Goal: Transaction & Acquisition: Purchase product/service

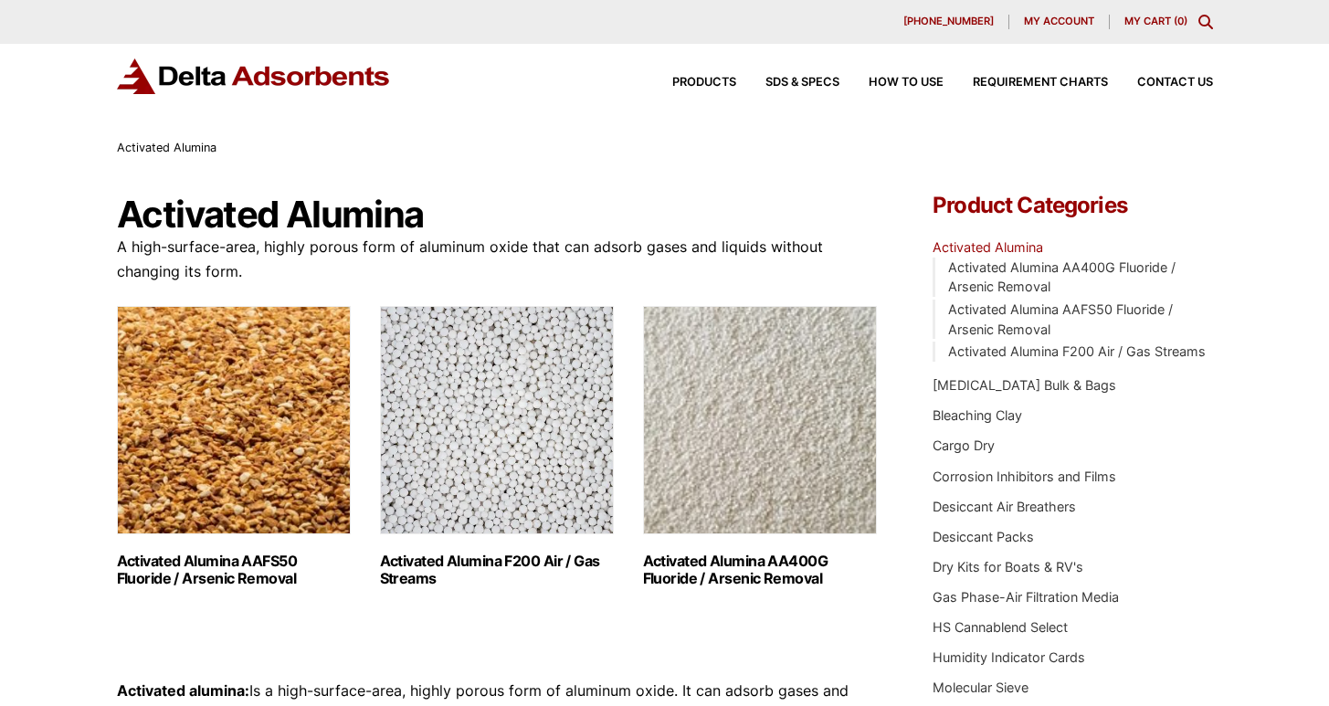
click at [226, 435] on img "Visit product category Activated Alumina AAFS50 Fluoride / Arsenic Removal" at bounding box center [234, 420] width 234 height 228
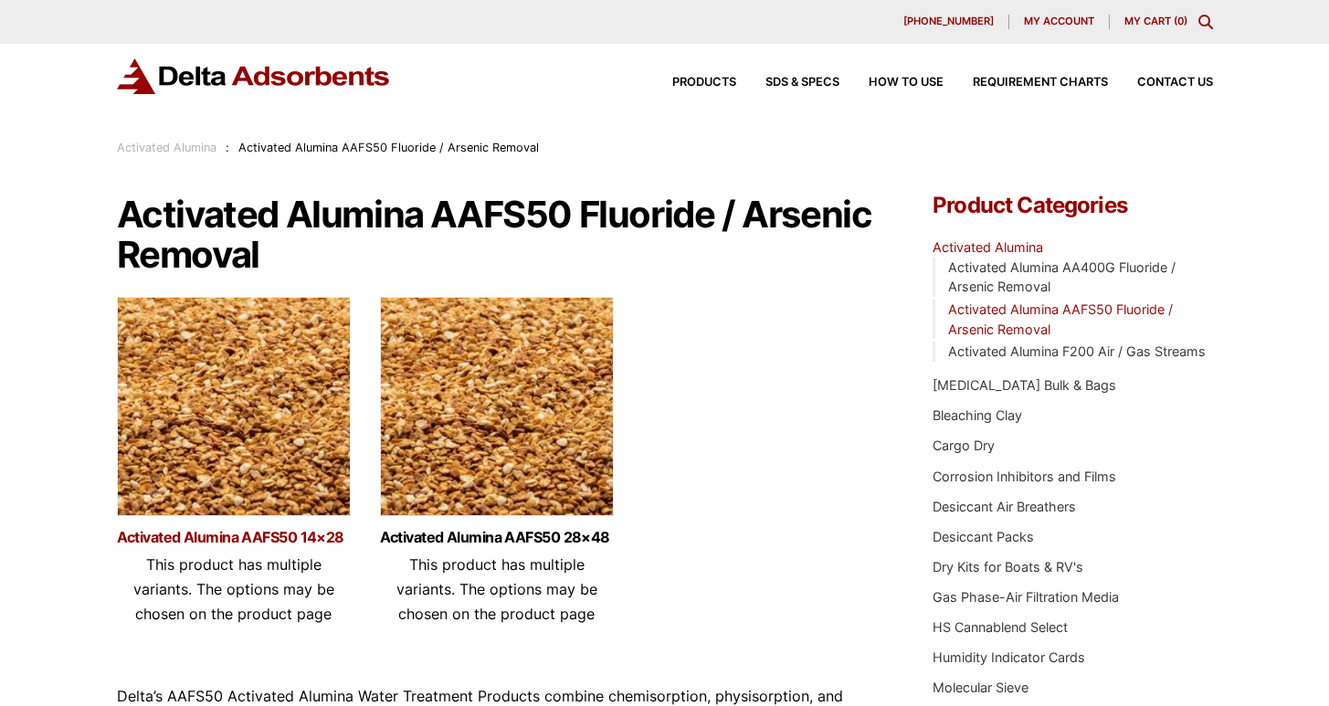
click at [237, 536] on link "Activated Alumina AAFS50 14×28" at bounding box center [234, 538] width 234 height 16
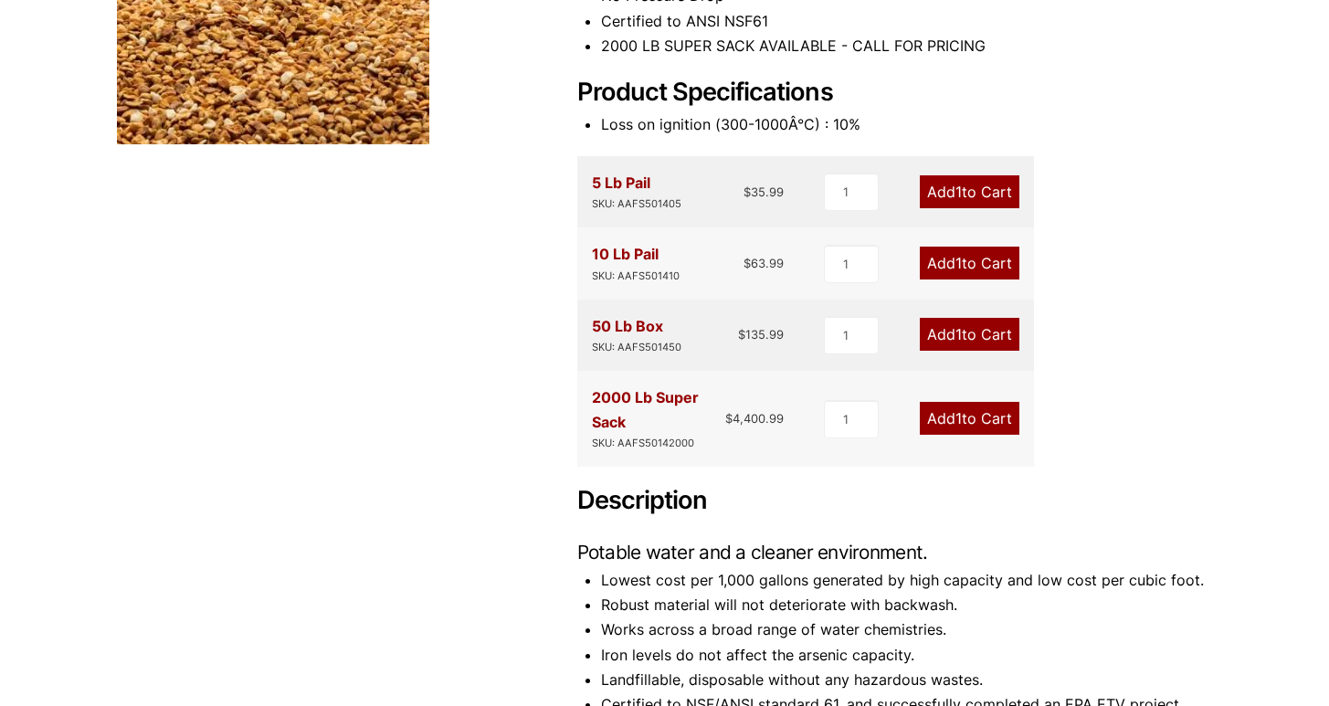
scroll to position [112, 0]
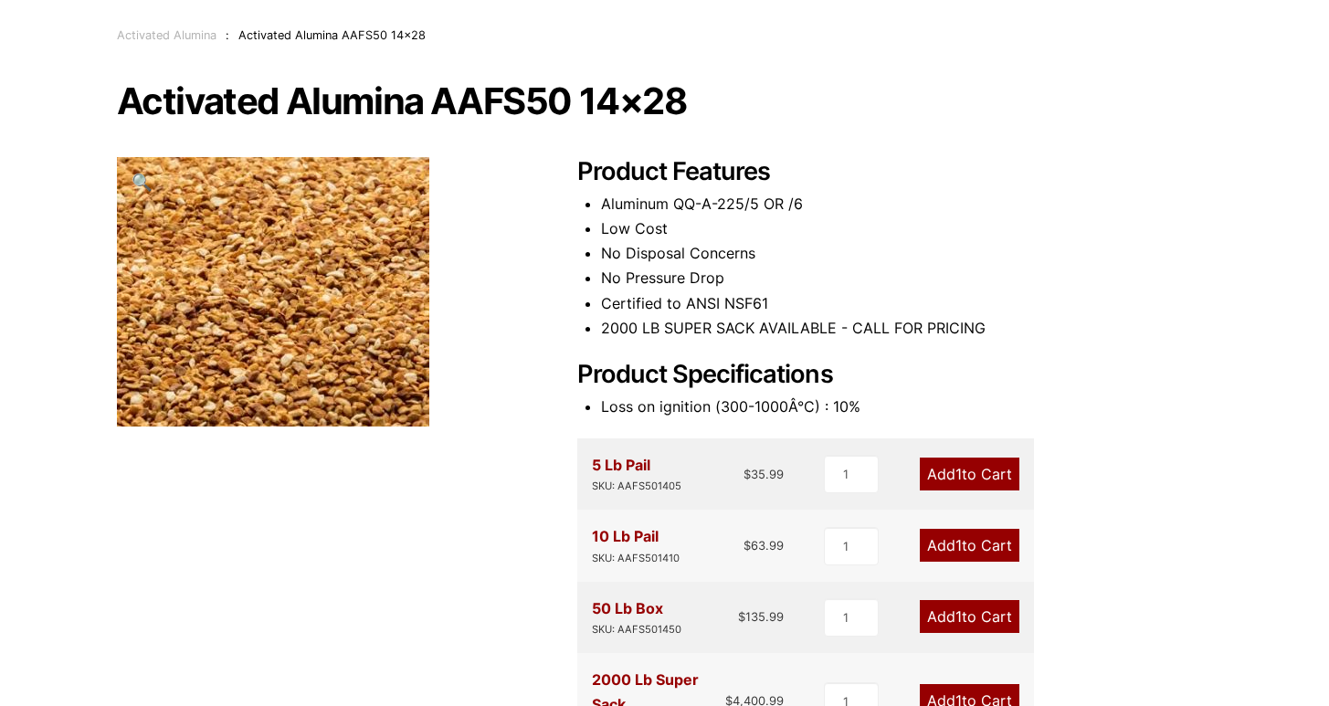
click at [955, 470] on span "1" at bounding box center [958, 474] width 6 height 18
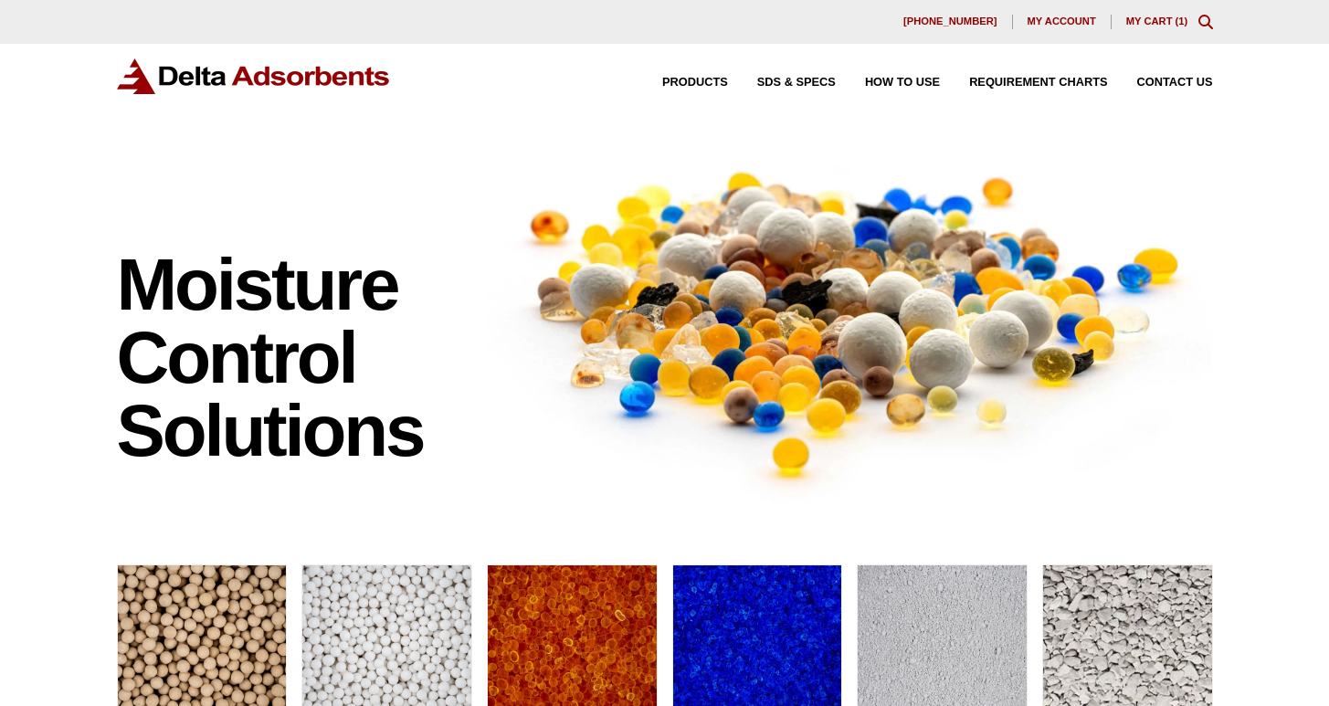
scroll to position [475, 0]
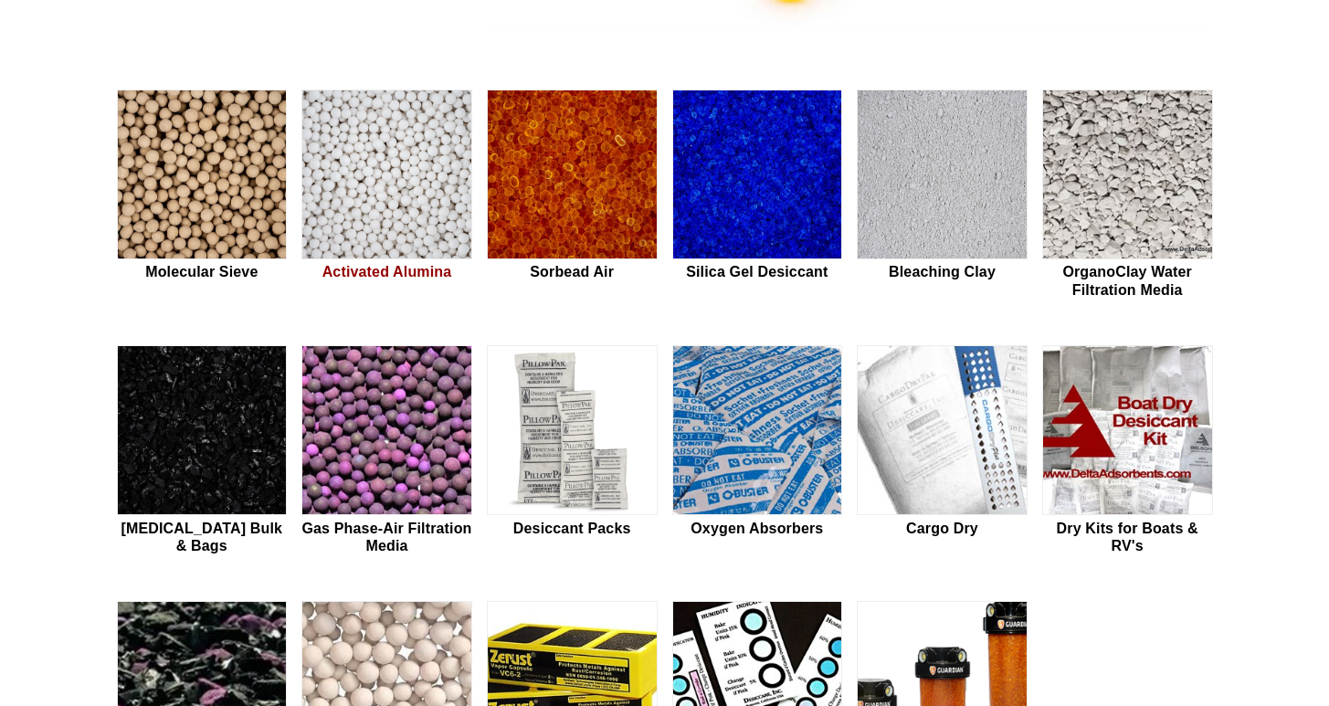
click at [368, 203] on img at bounding box center [386, 175] width 169 height 170
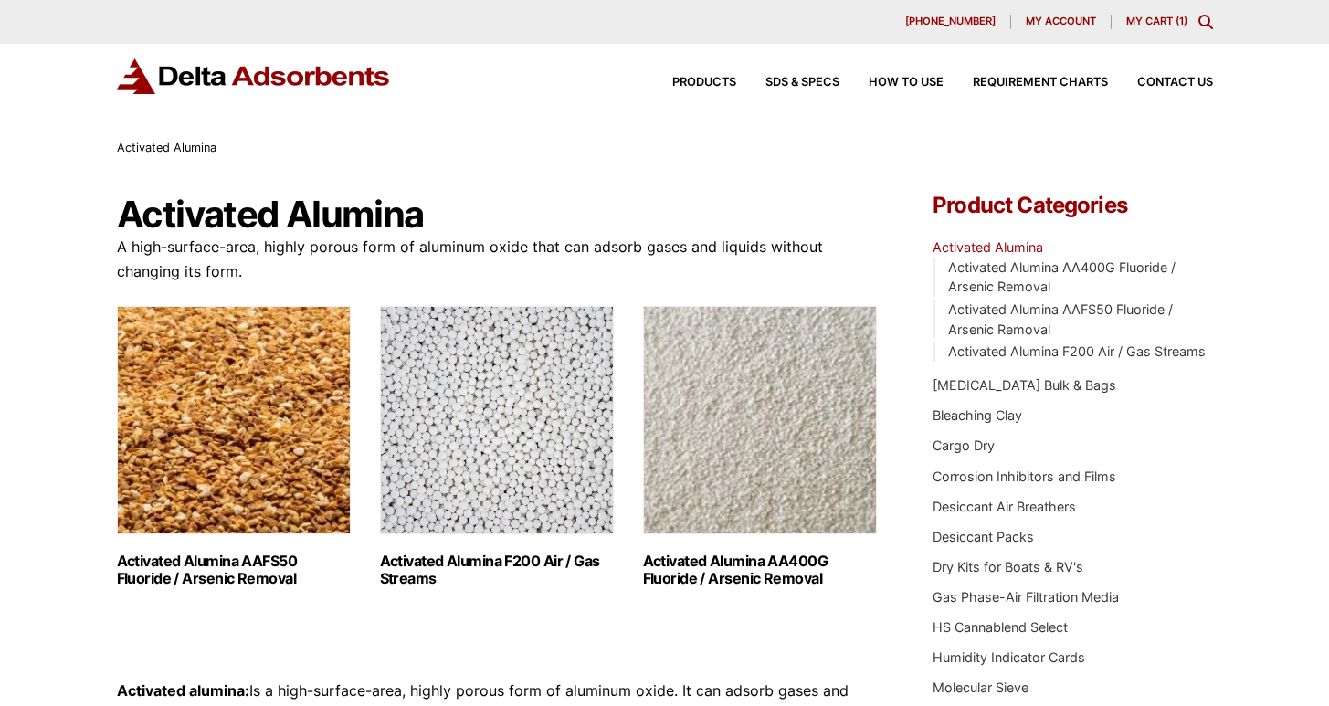
click at [775, 414] on img "Visit product category Activated Alumina AA400G Fluoride / Arsenic Removal" at bounding box center [760, 420] width 234 height 228
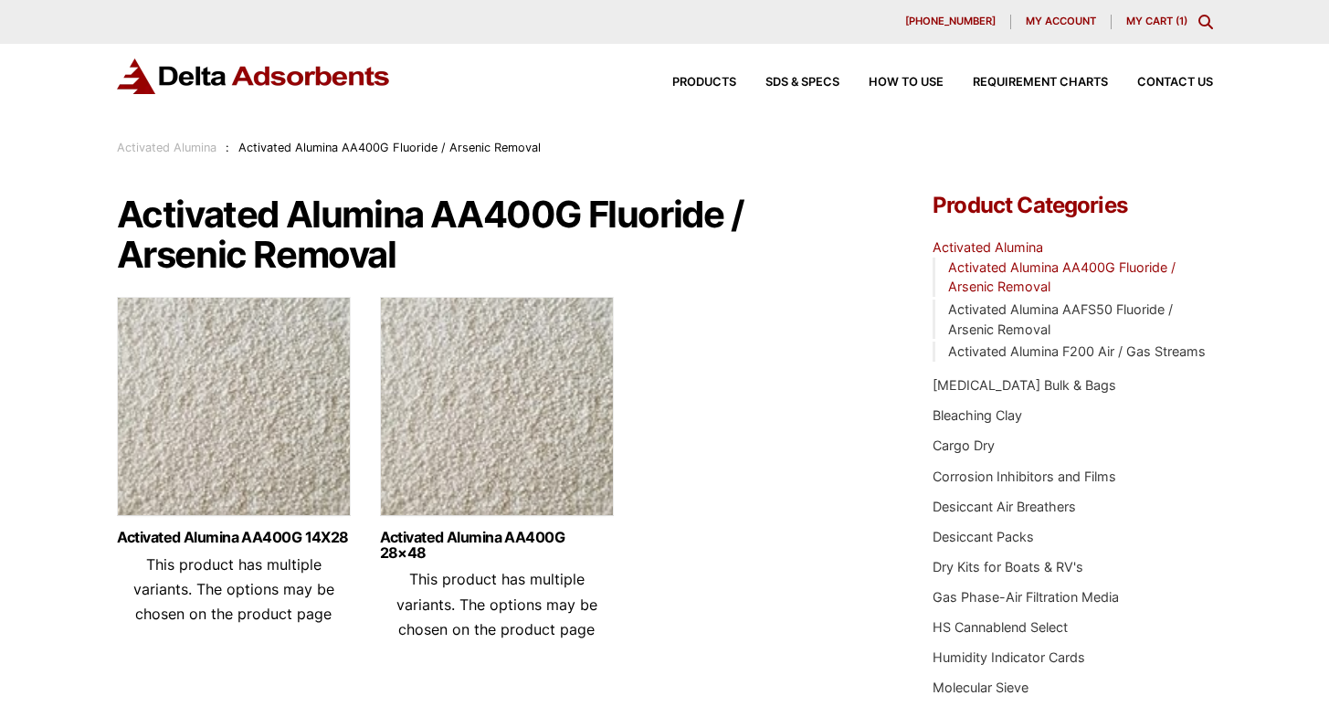
click at [221, 425] on img at bounding box center [234, 411] width 234 height 228
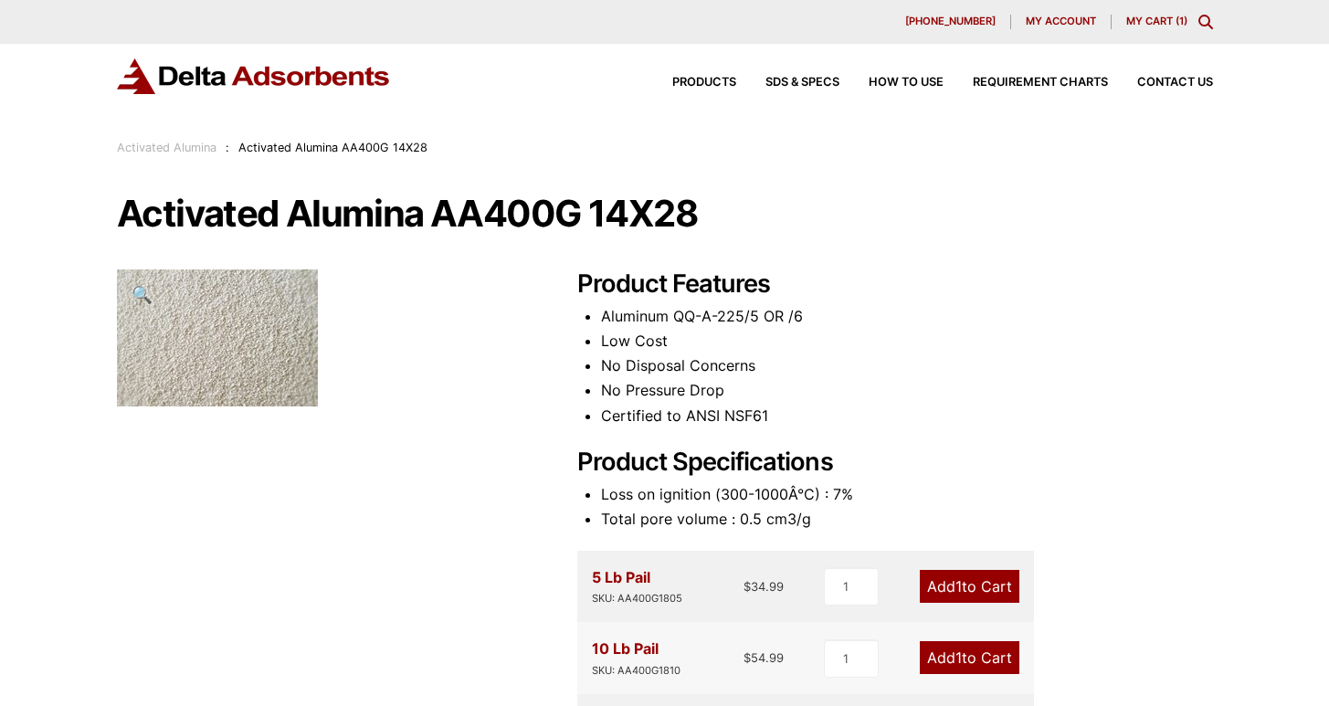
click at [987, 589] on link "Add 1 to Cart" at bounding box center [970, 586] width 100 height 33
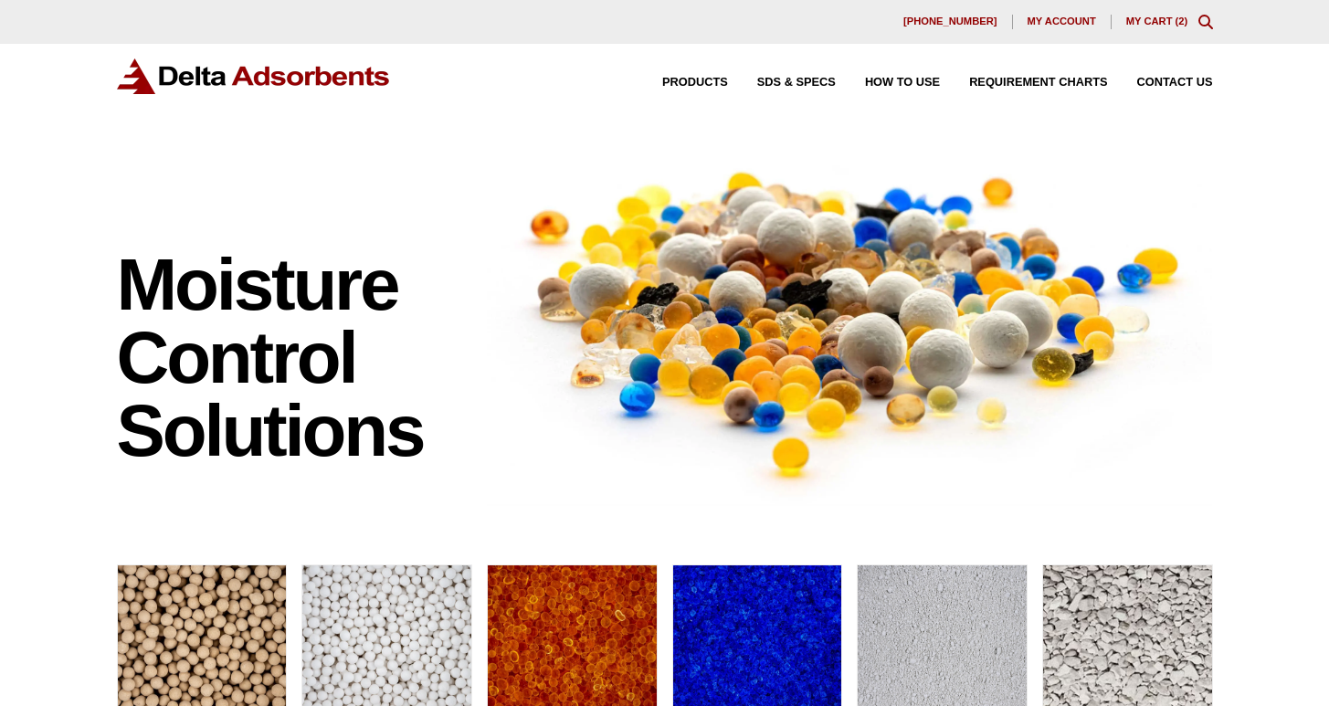
click at [358, 629] on img at bounding box center [386, 650] width 169 height 170
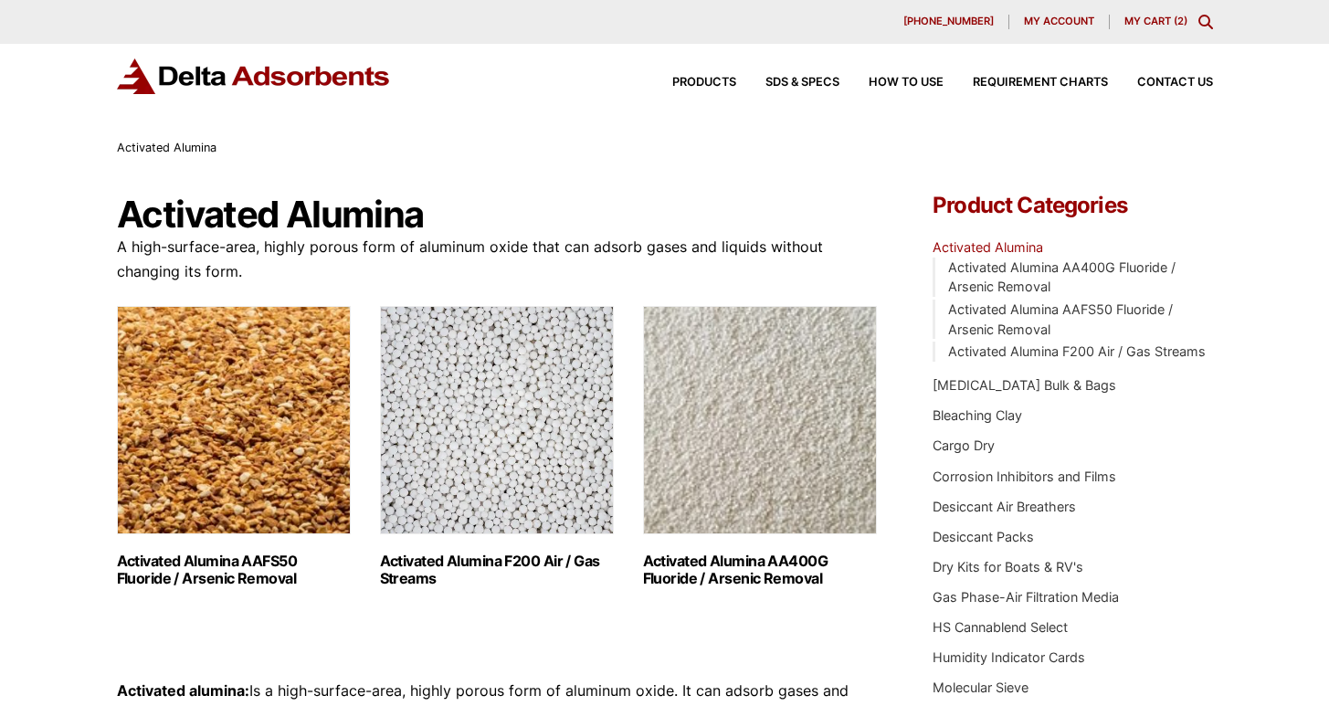
click at [239, 446] on img "Visit product category Activated Alumina AAFS50 Fluoride / Arsenic Removal" at bounding box center [234, 420] width 234 height 228
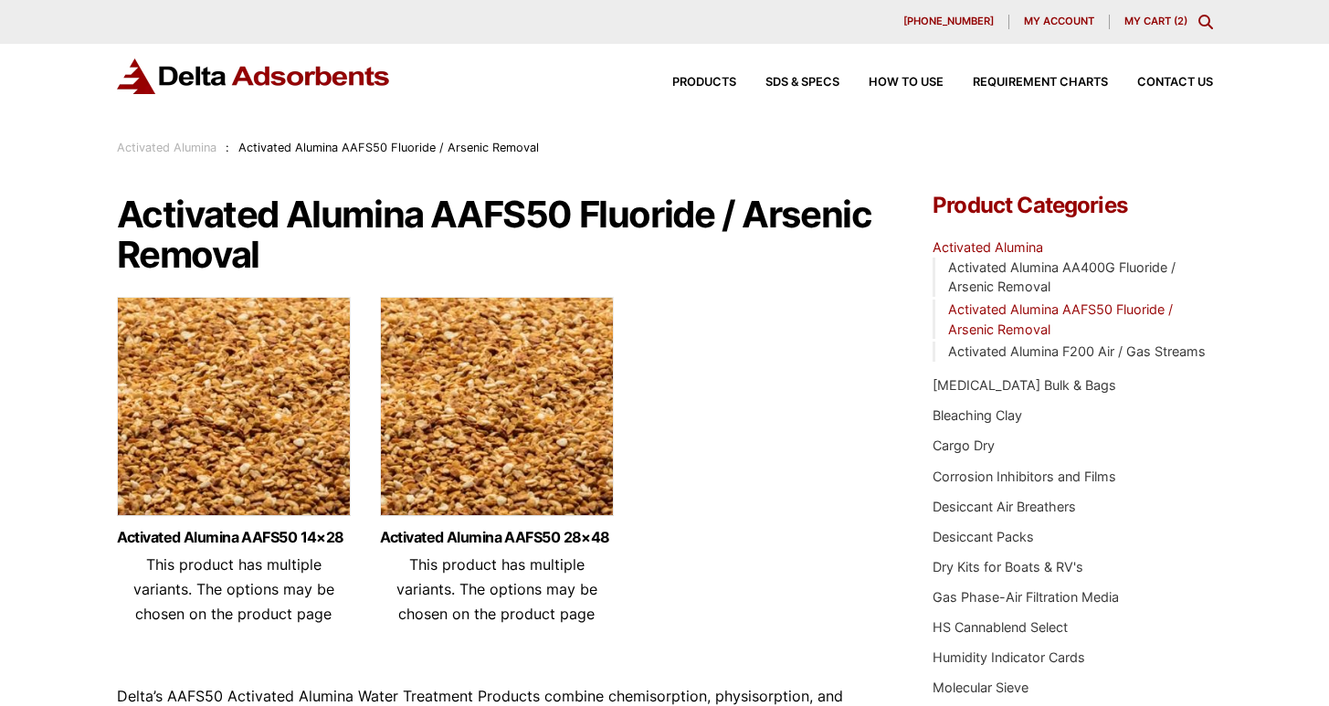
click at [306, 470] on img at bounding box center [234, 411] width 234 height 228
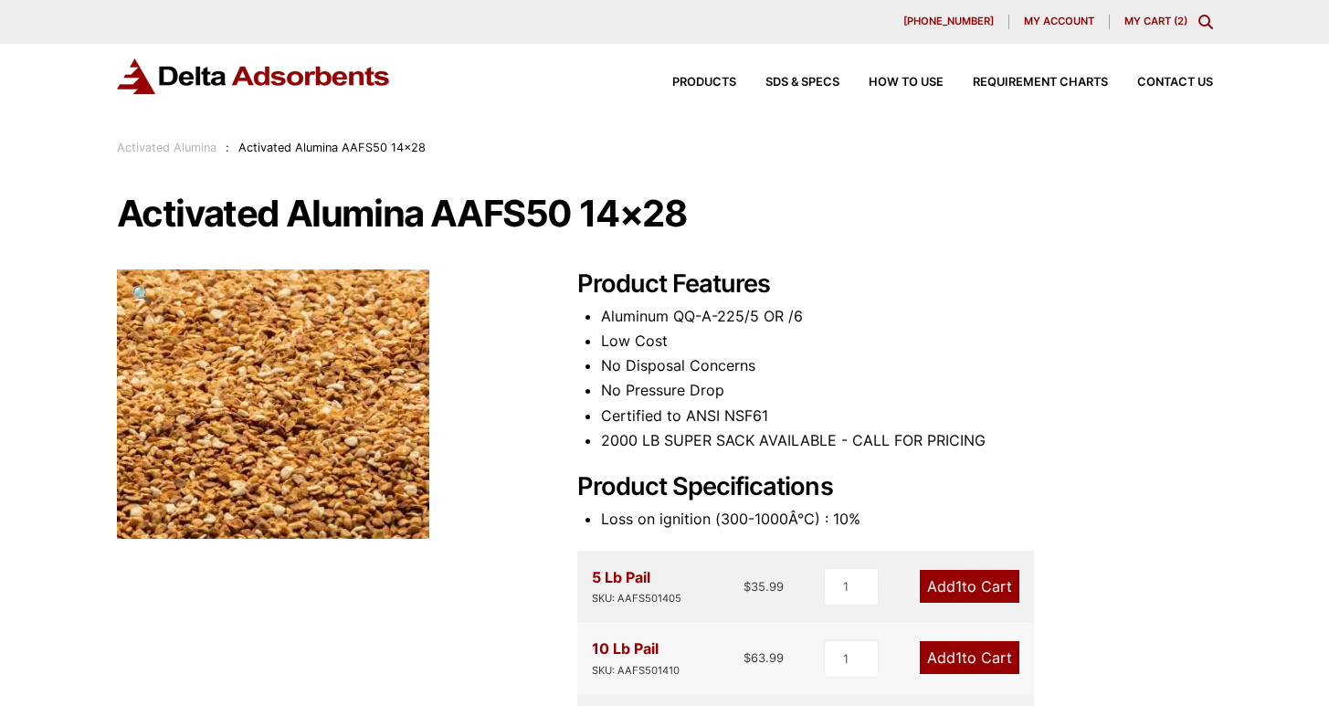
click at [1151, 22] on link "My Cart ( 2 )" at bounding box center [1155, 21] width 63 height 13
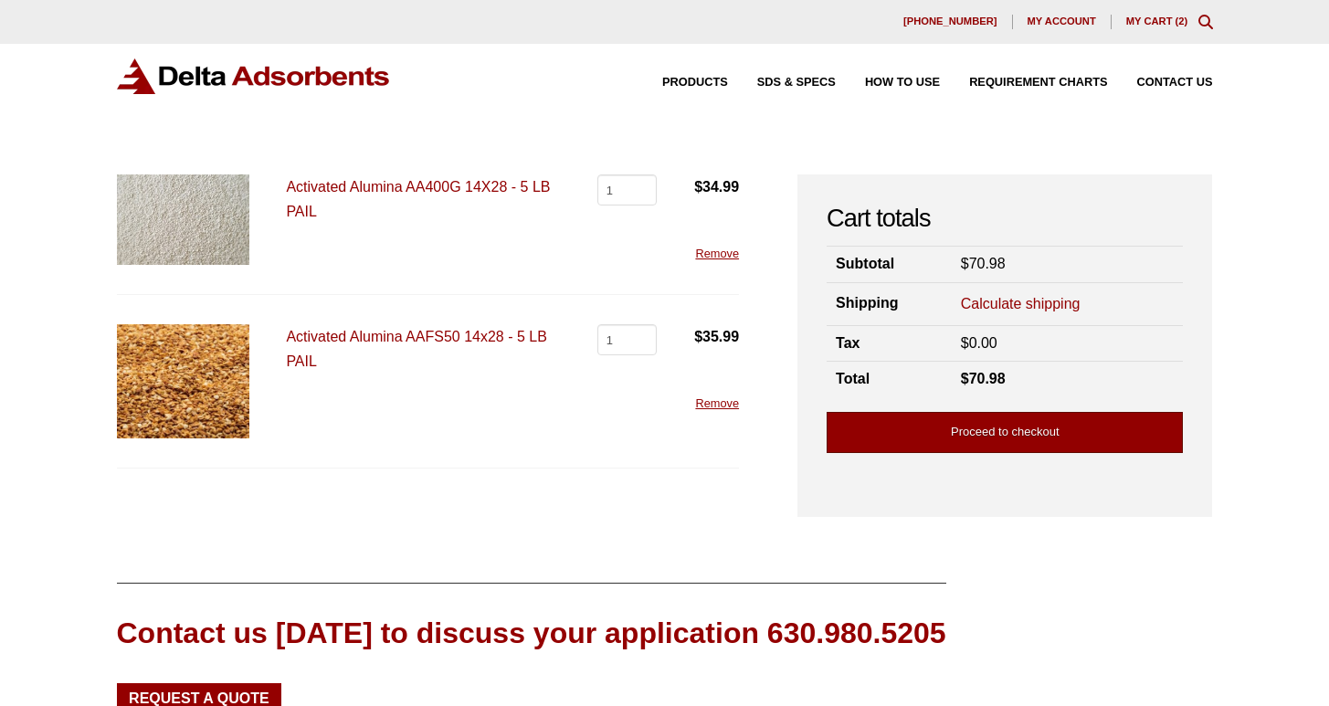
click at [994, 444] on link "Proceed to checkout" at bounding box center [1005, 432] width 356 height 41
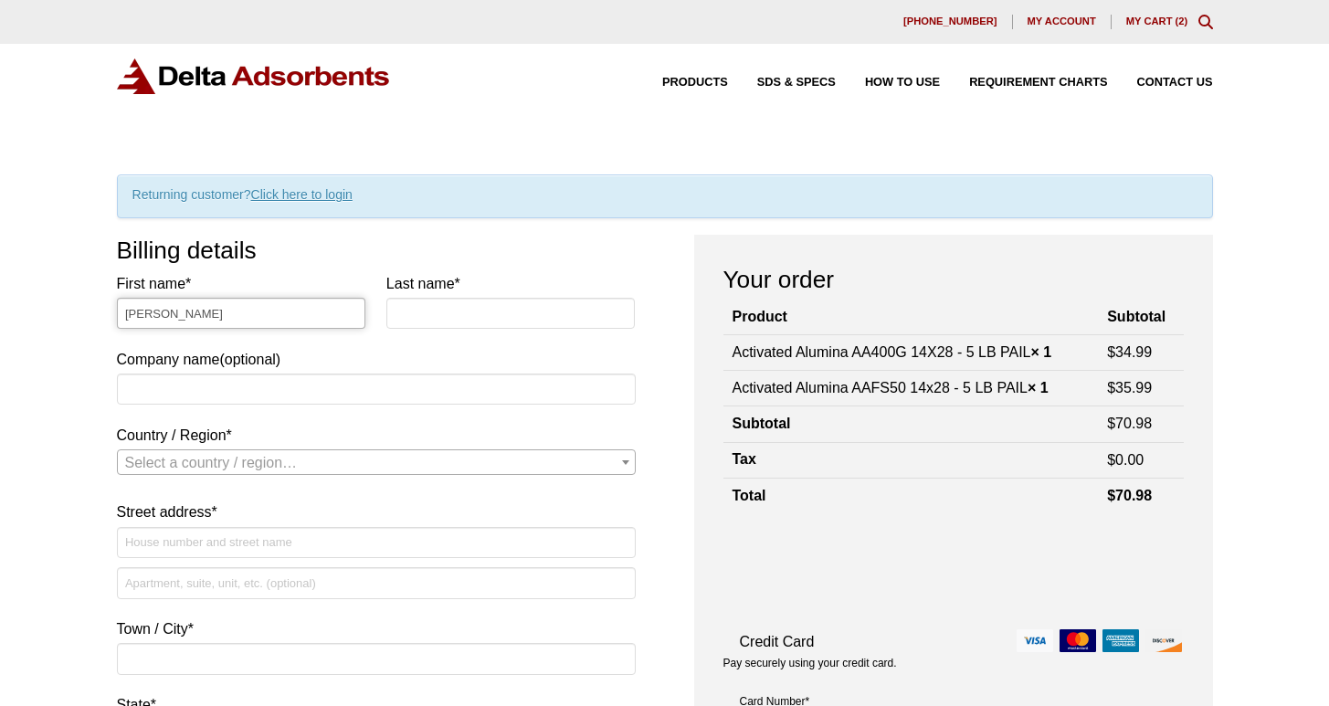
type input "Lindsey"
type input "Zachow"
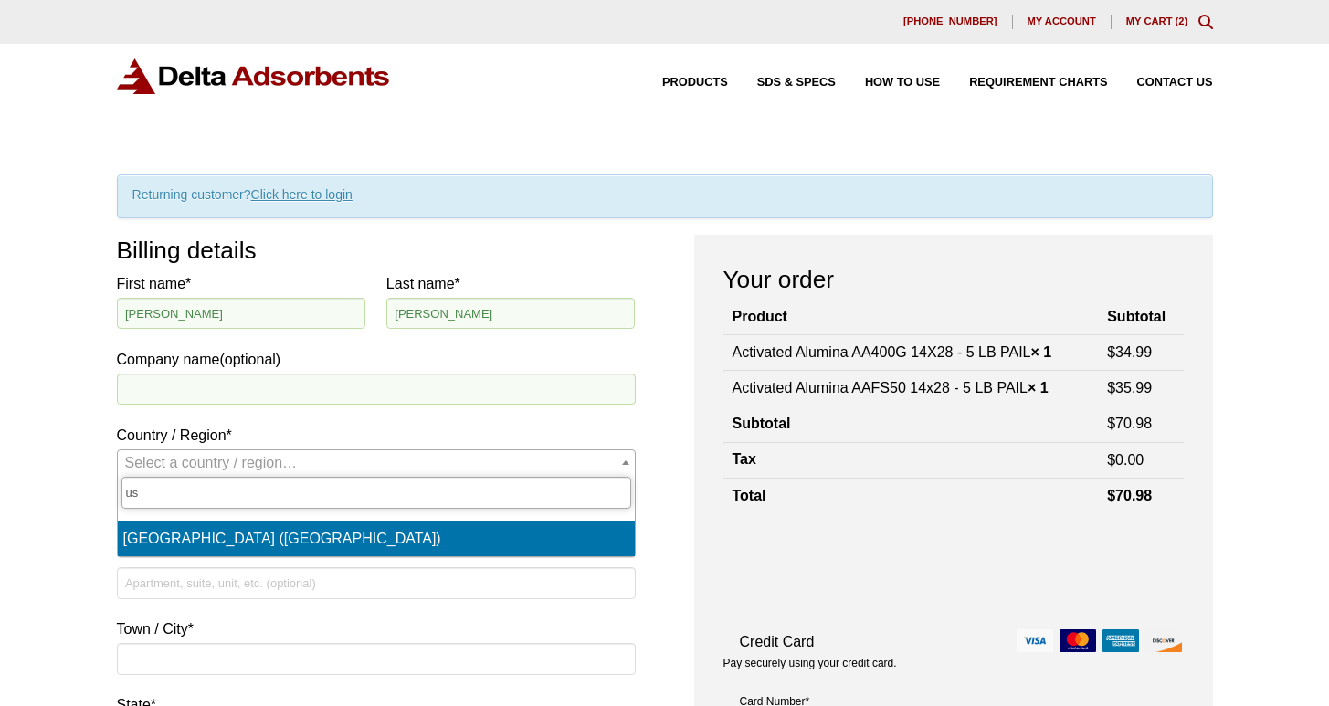
type input "us"
select select "US"
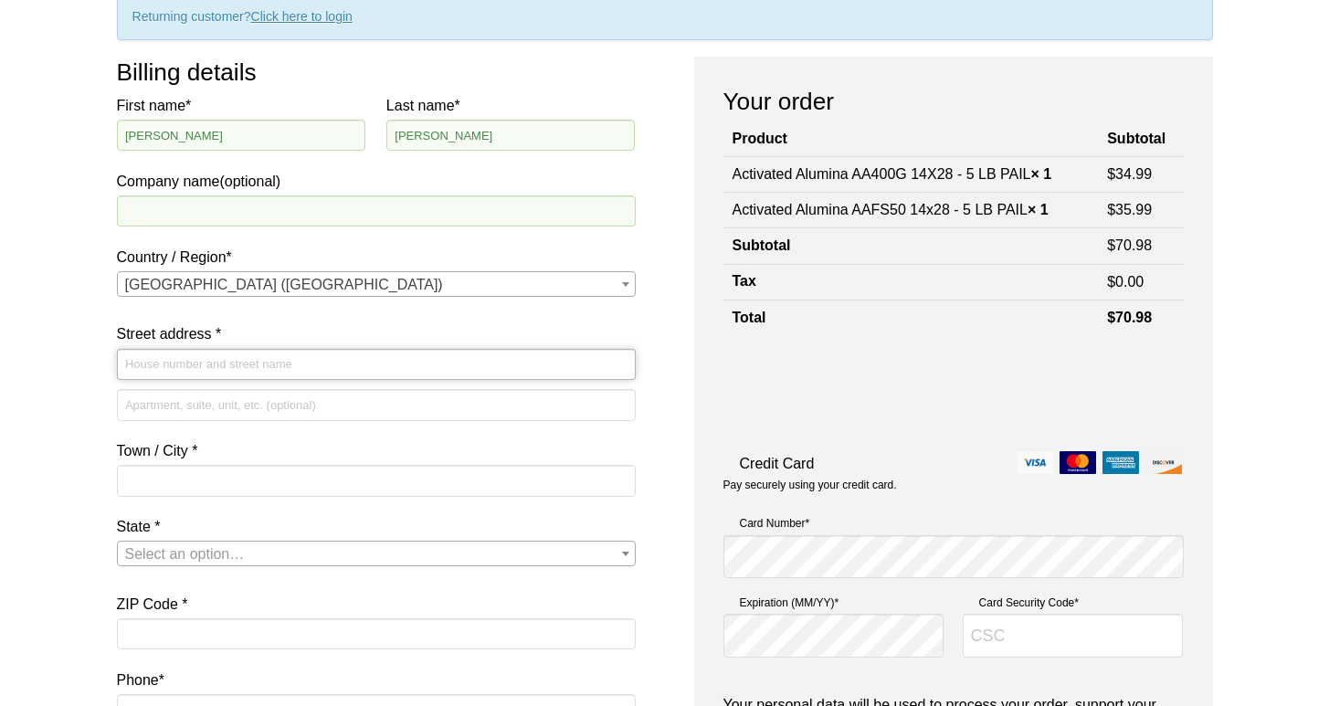
scroll to position [215, 0]
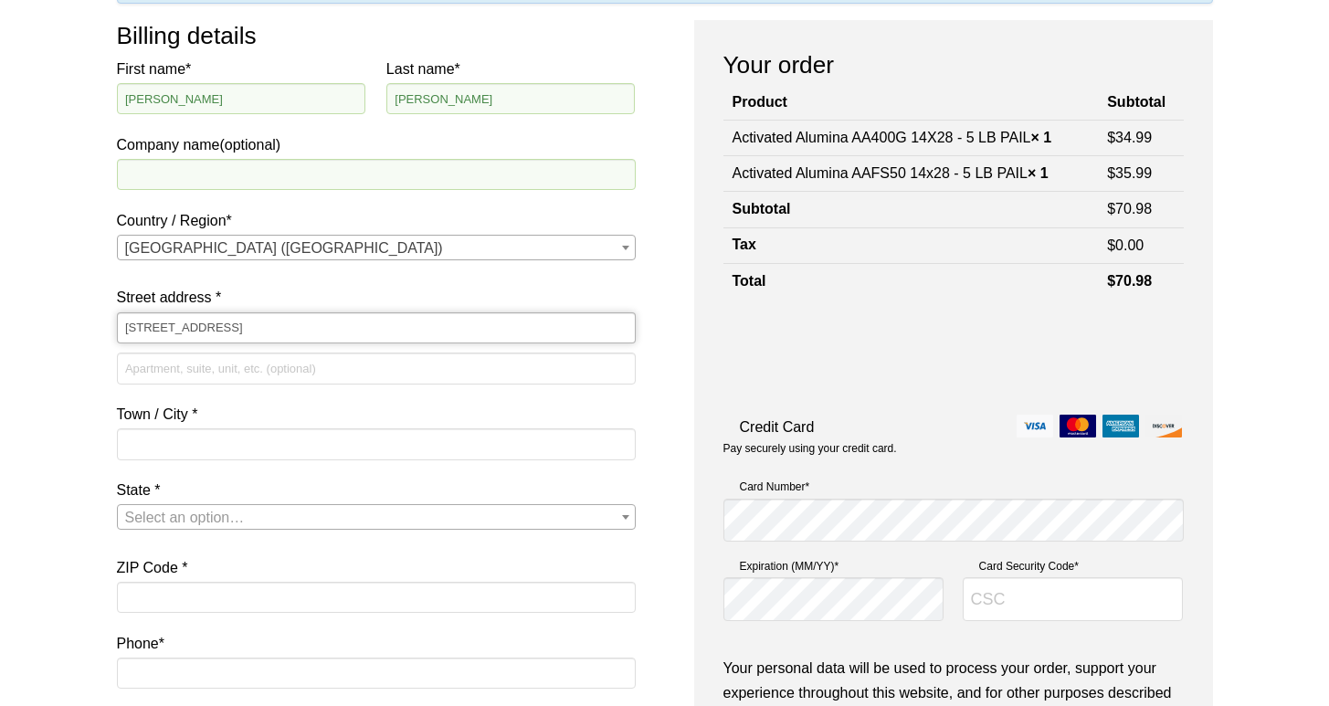
type input "1321 Upland Dr"
type input "PMB 6970"
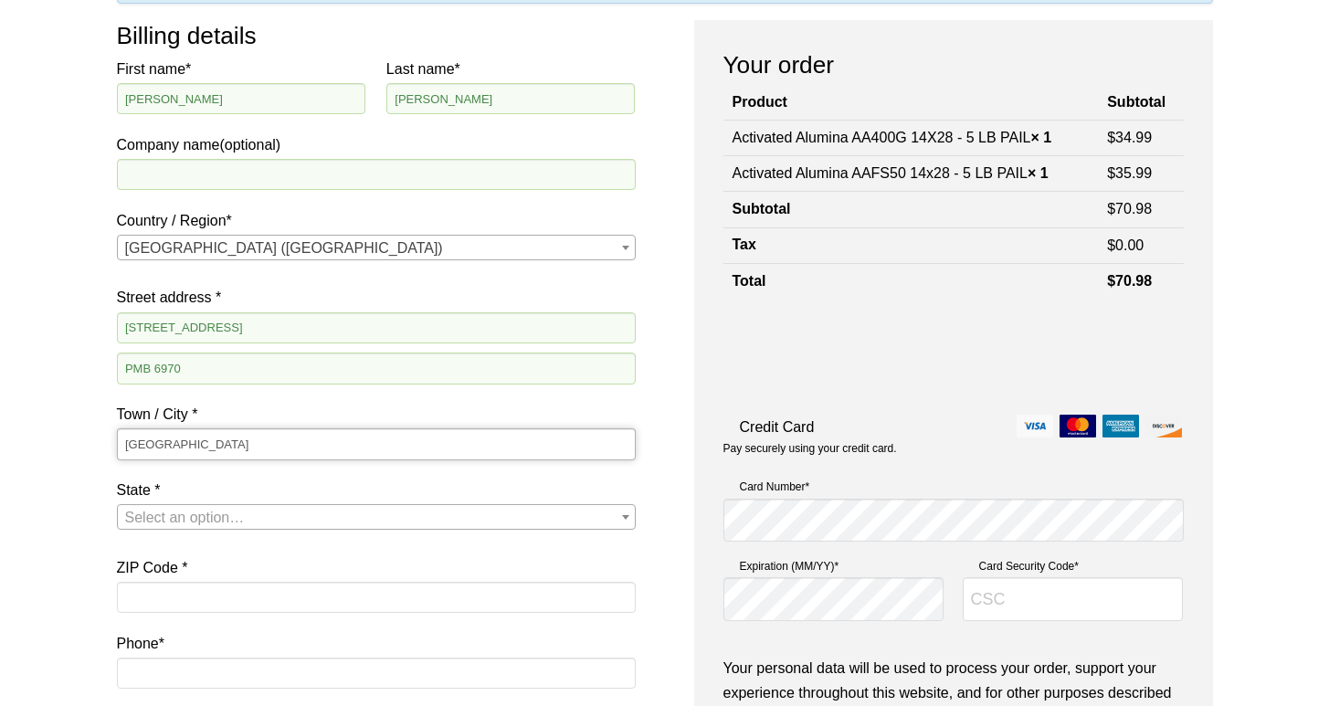
type input "Houston"
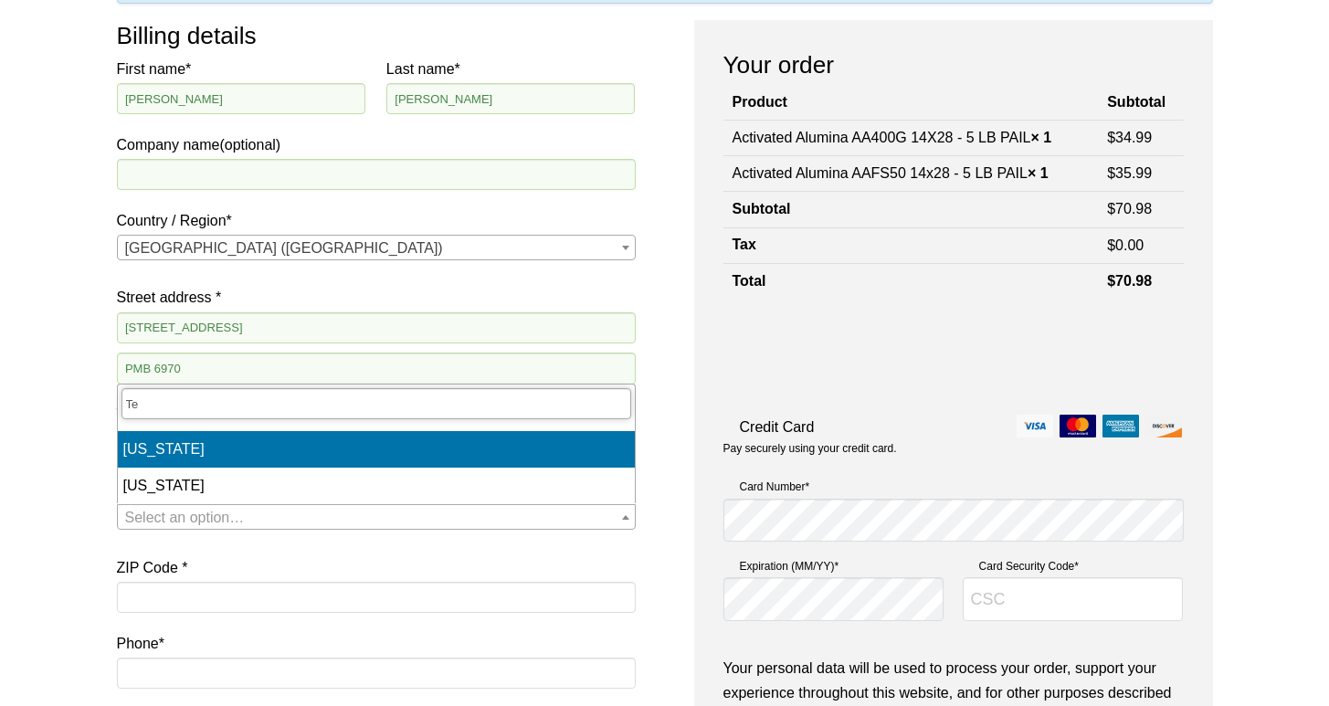
type input "Te"
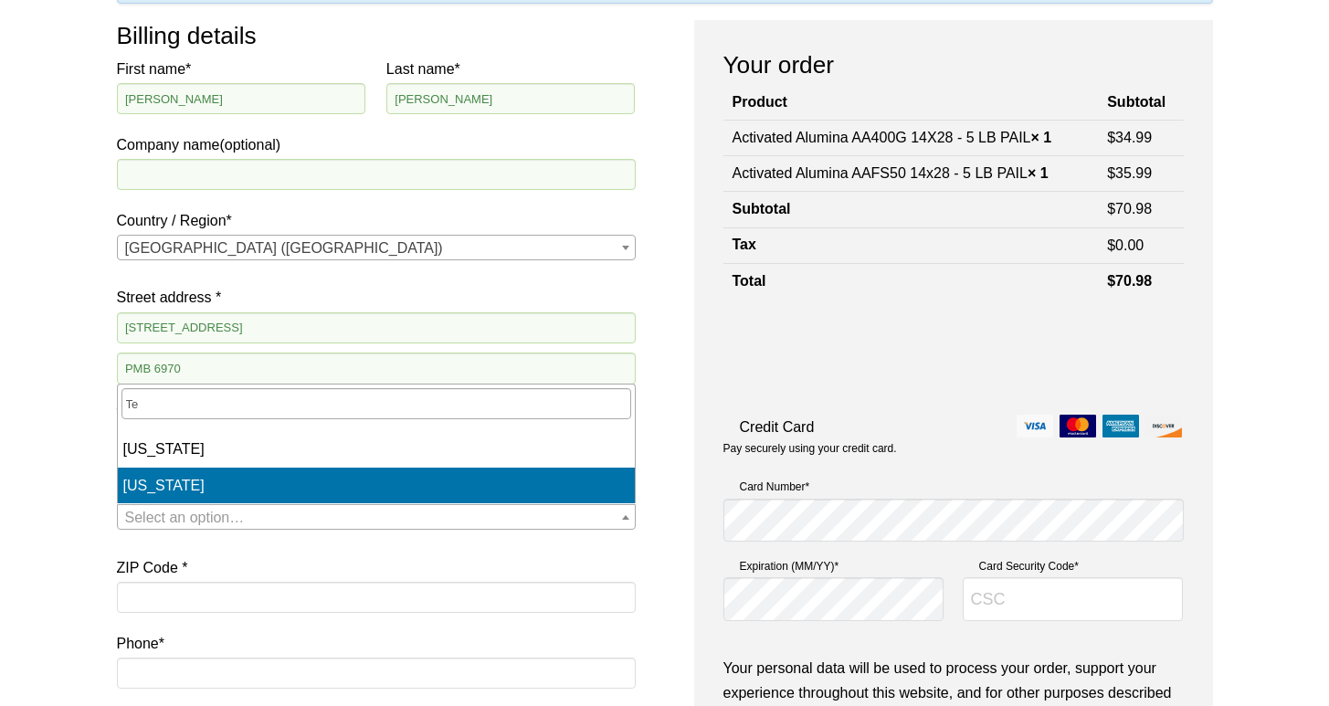
select select "TX"
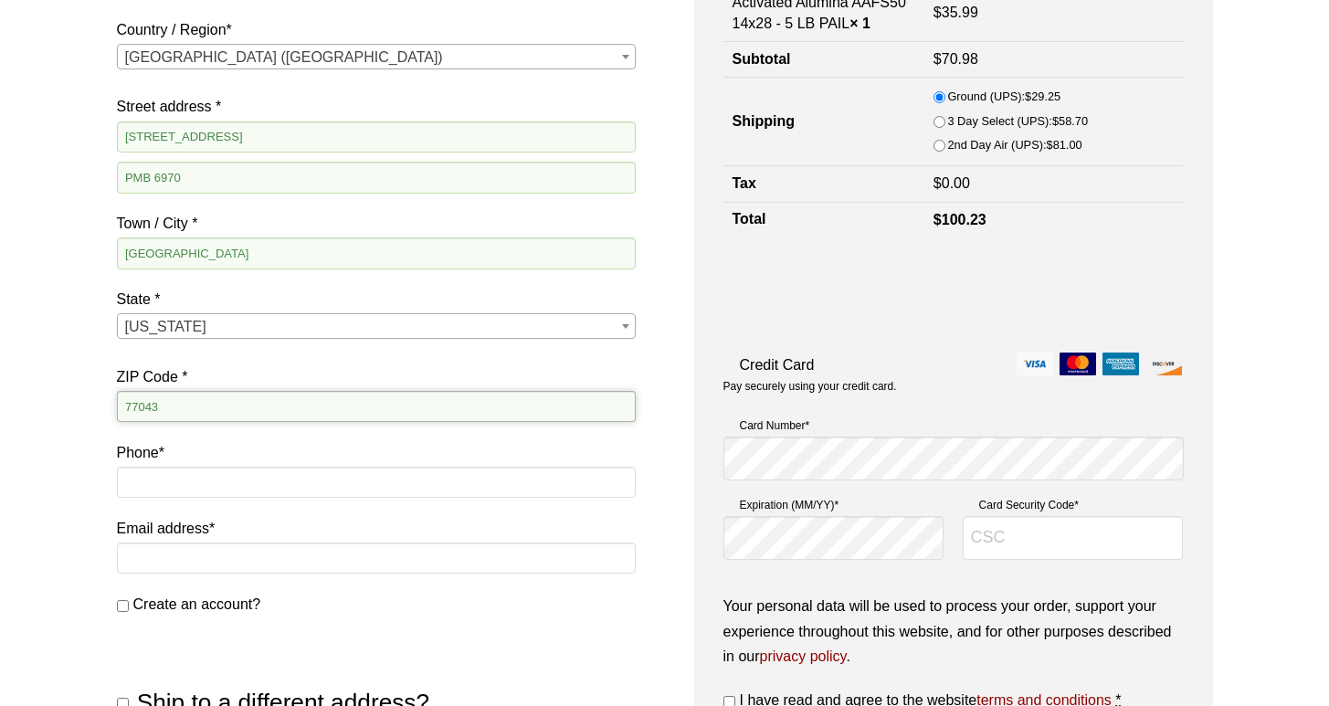
scroll to position [430, 0]
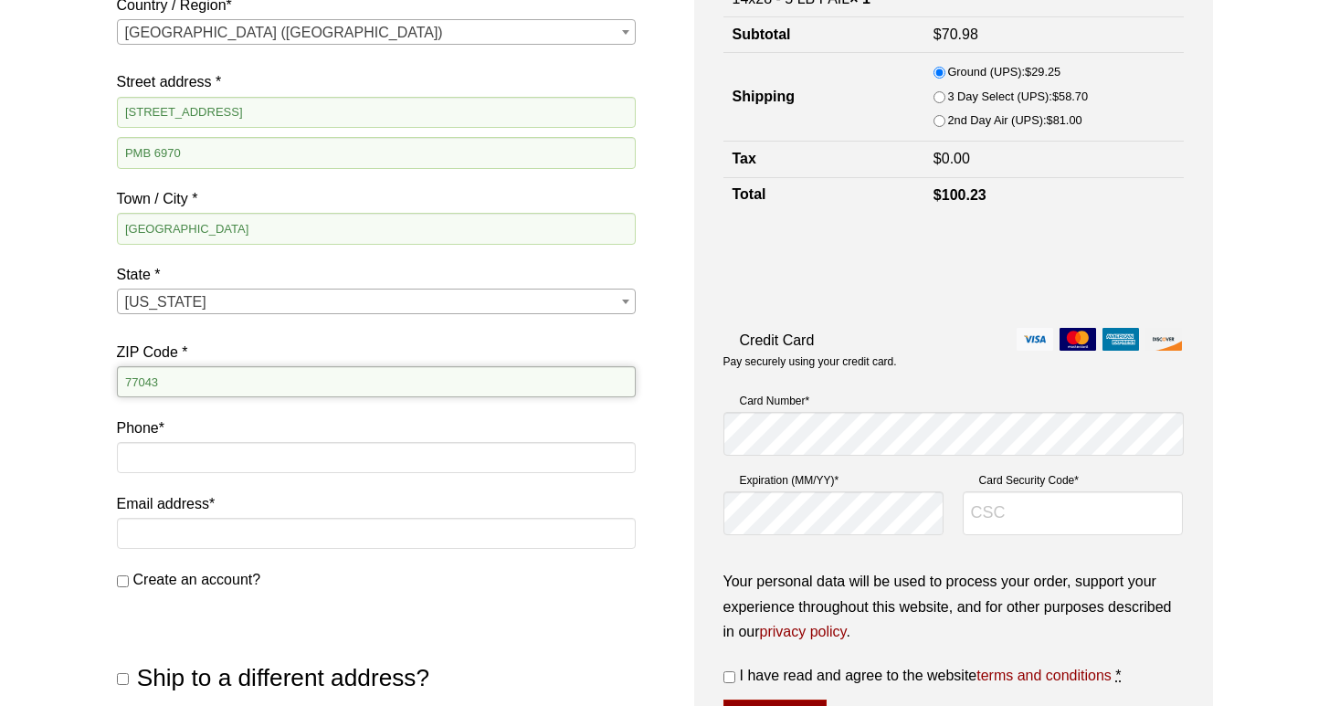
type input "77043"
click at [215, 153] on input "PMB 6970" at bounding box center [376, 152] width 519 height 31
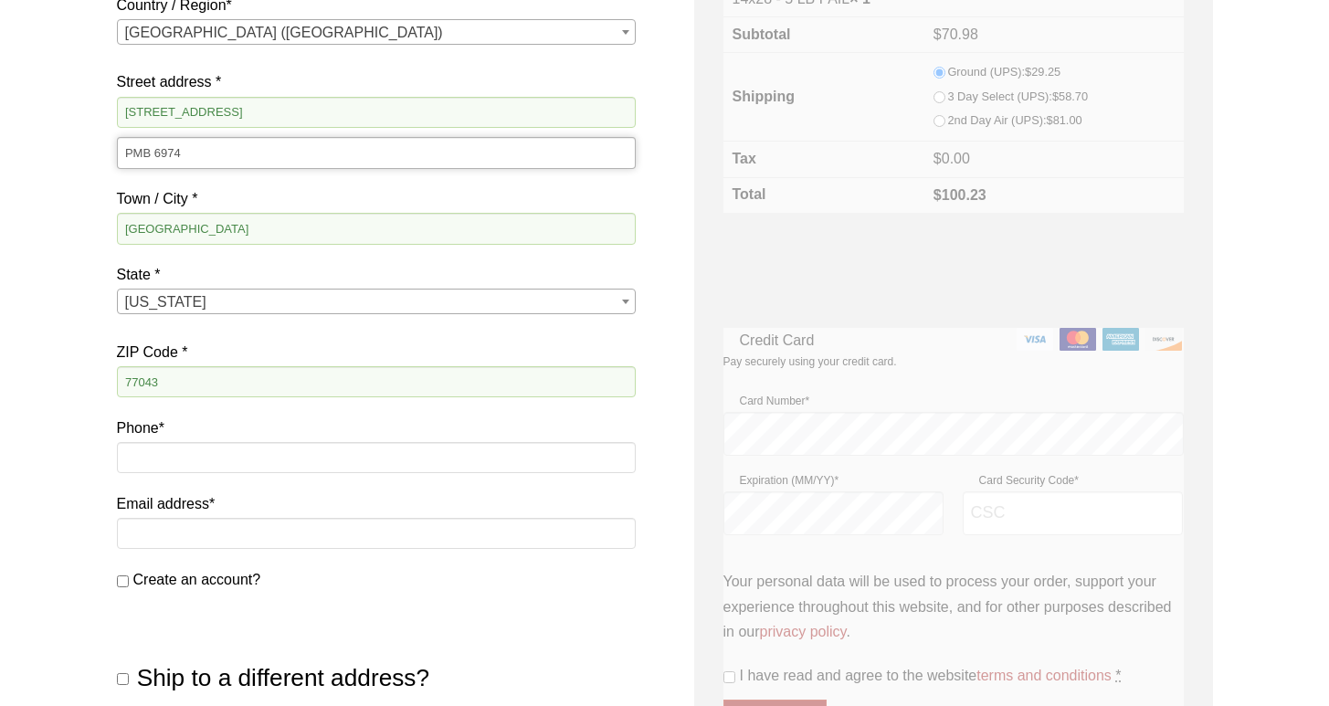
type input "PMB 6974"
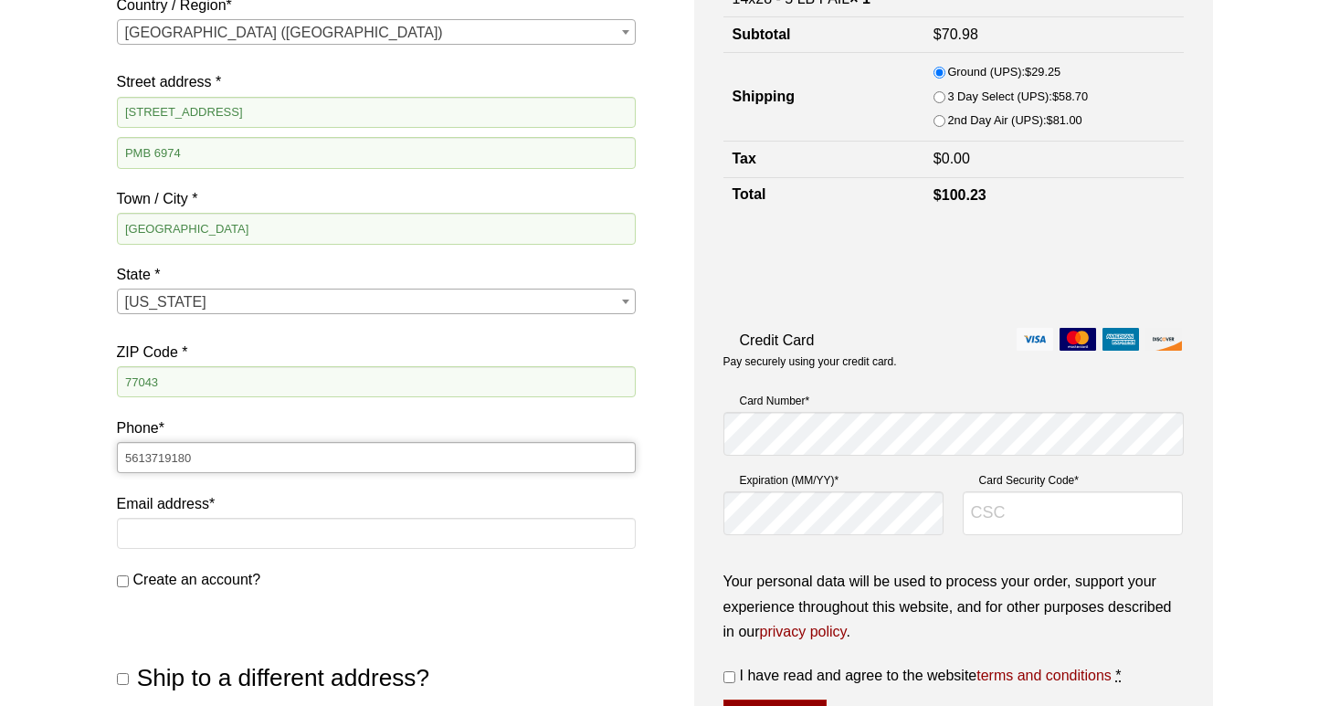
type input "5613719180"
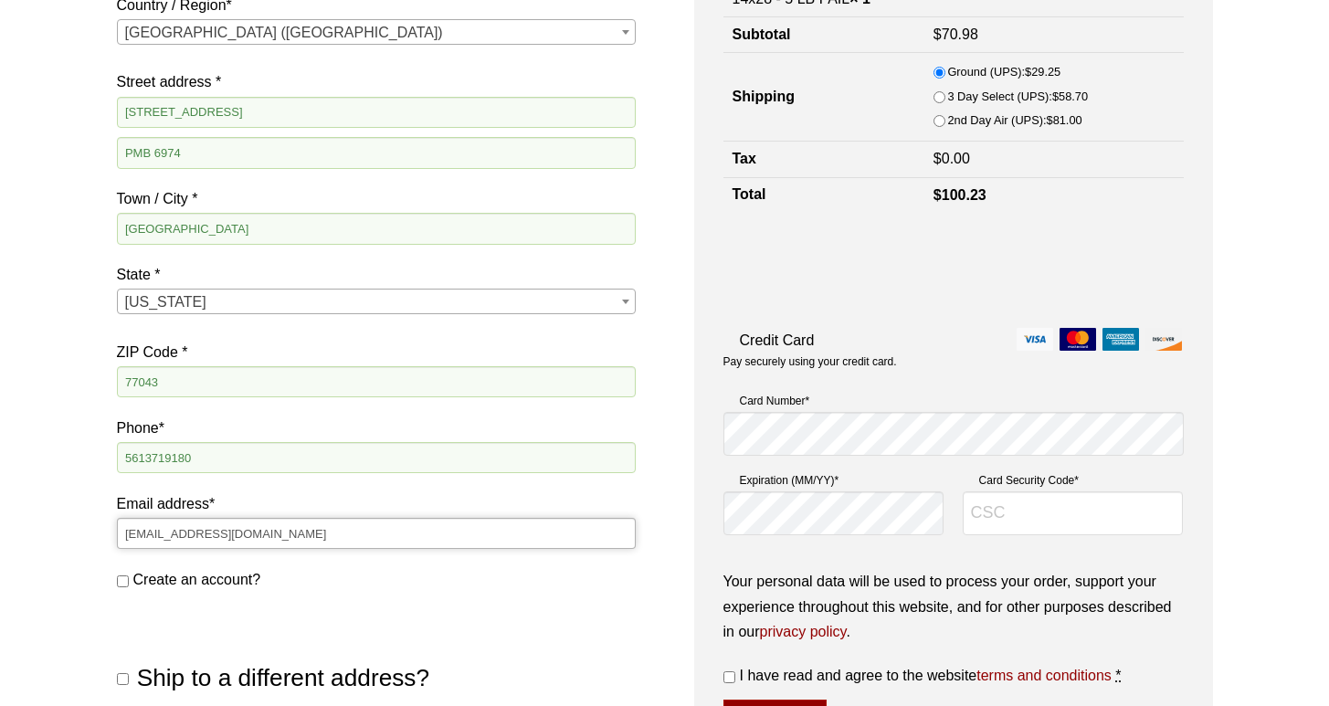
scroll to position [640, 0]
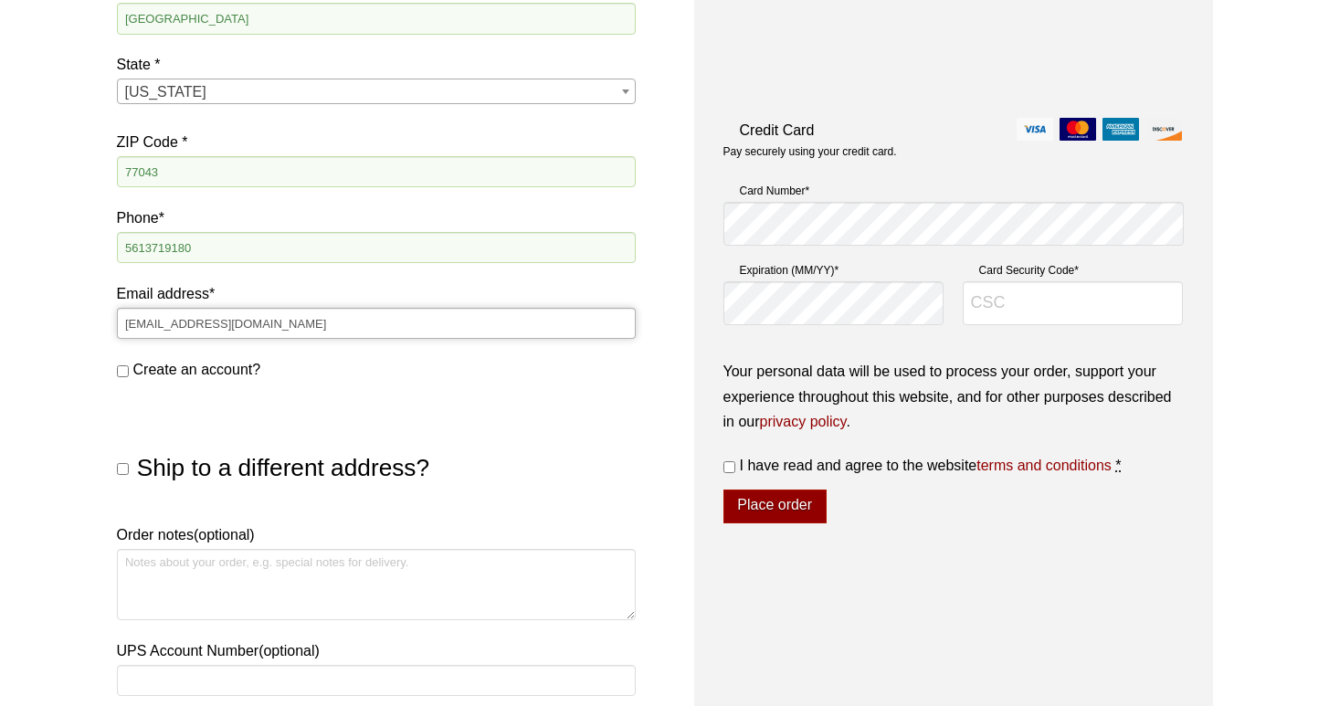
type input "[EMAIL_ADDRESS][DOMAIN_NAME]"
click at [121, 367] on input "Create an account?" at bounding box center [123, 371] width 12 height 12
checkbox input "true"
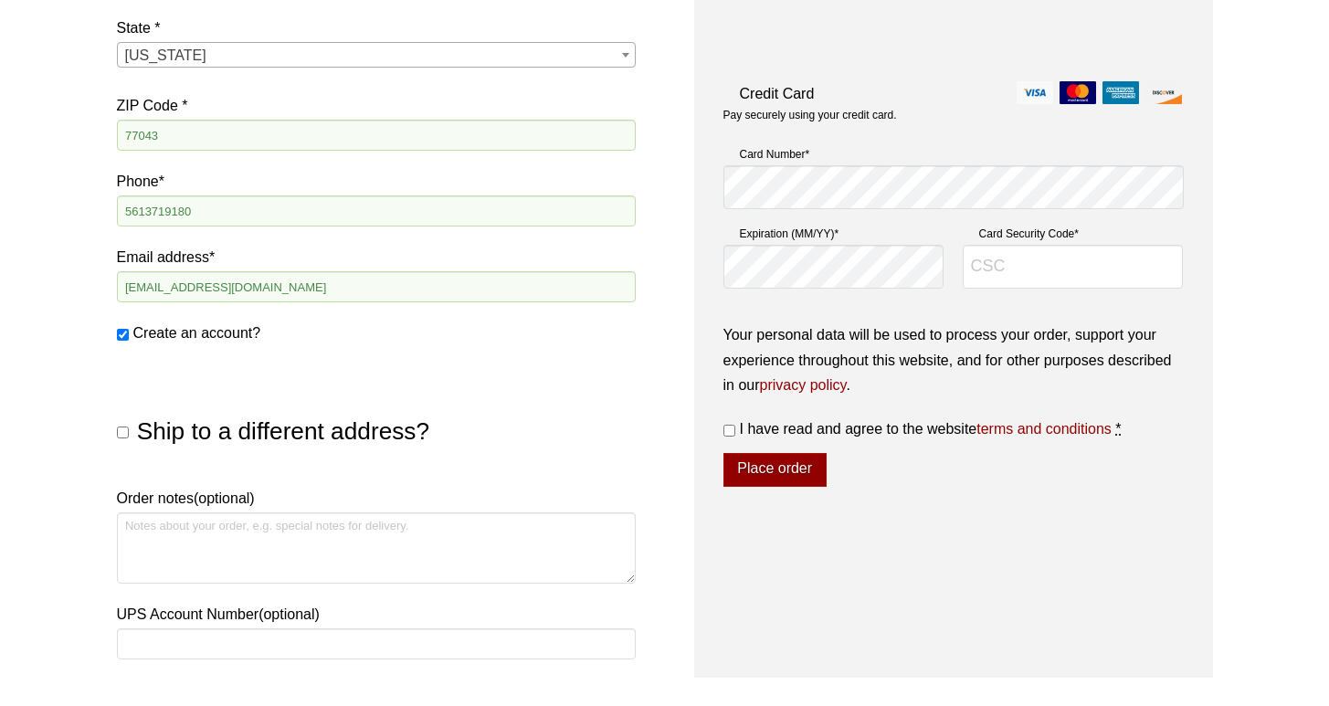
scroll to position [763, 0]
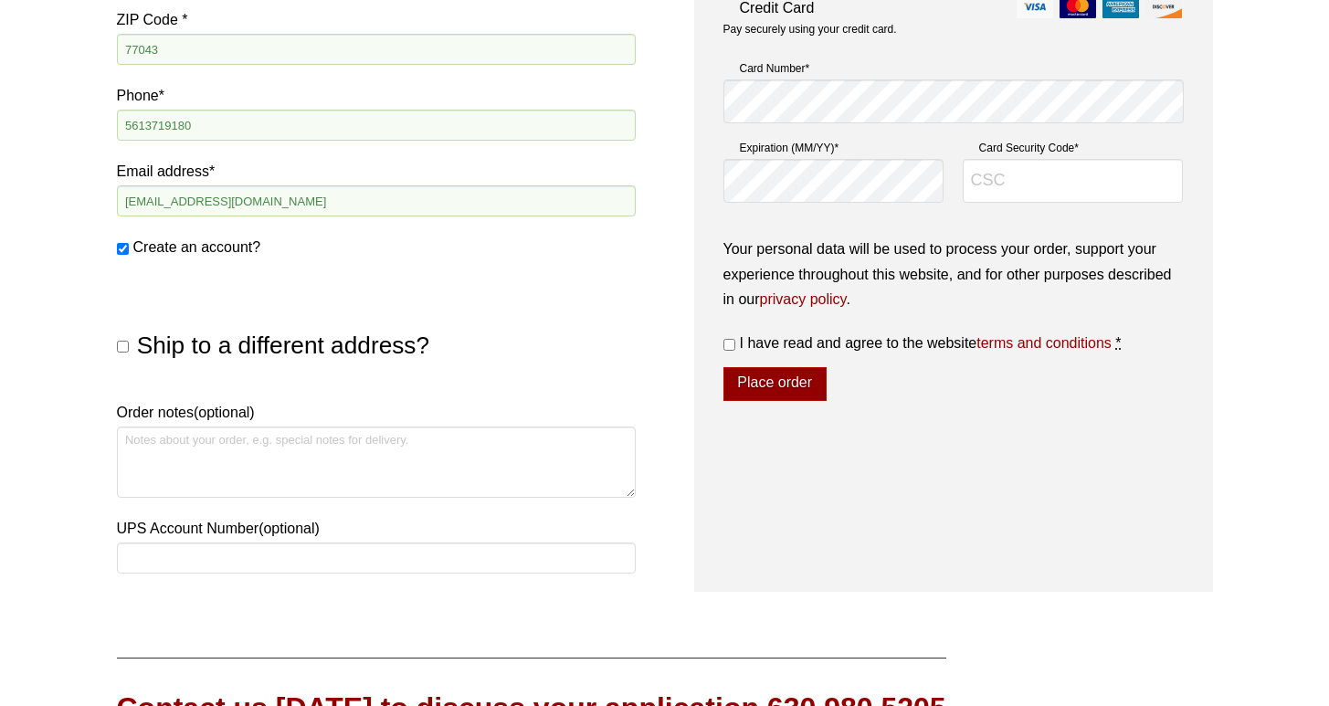
click at [127, 342] on input "Ship to a different address?" at bounding box center [123, 347] width 12 height 12
checkbox input "true"
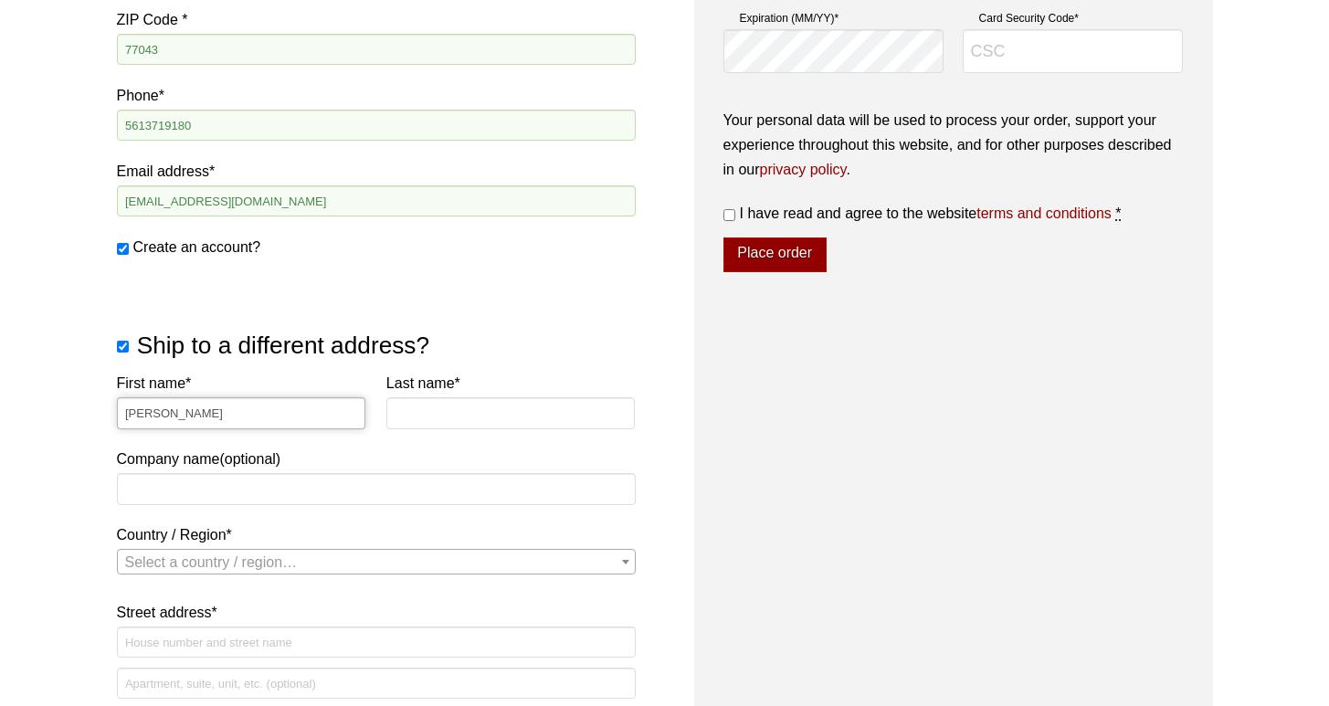
type input "Rebecca"
type input "Strait"
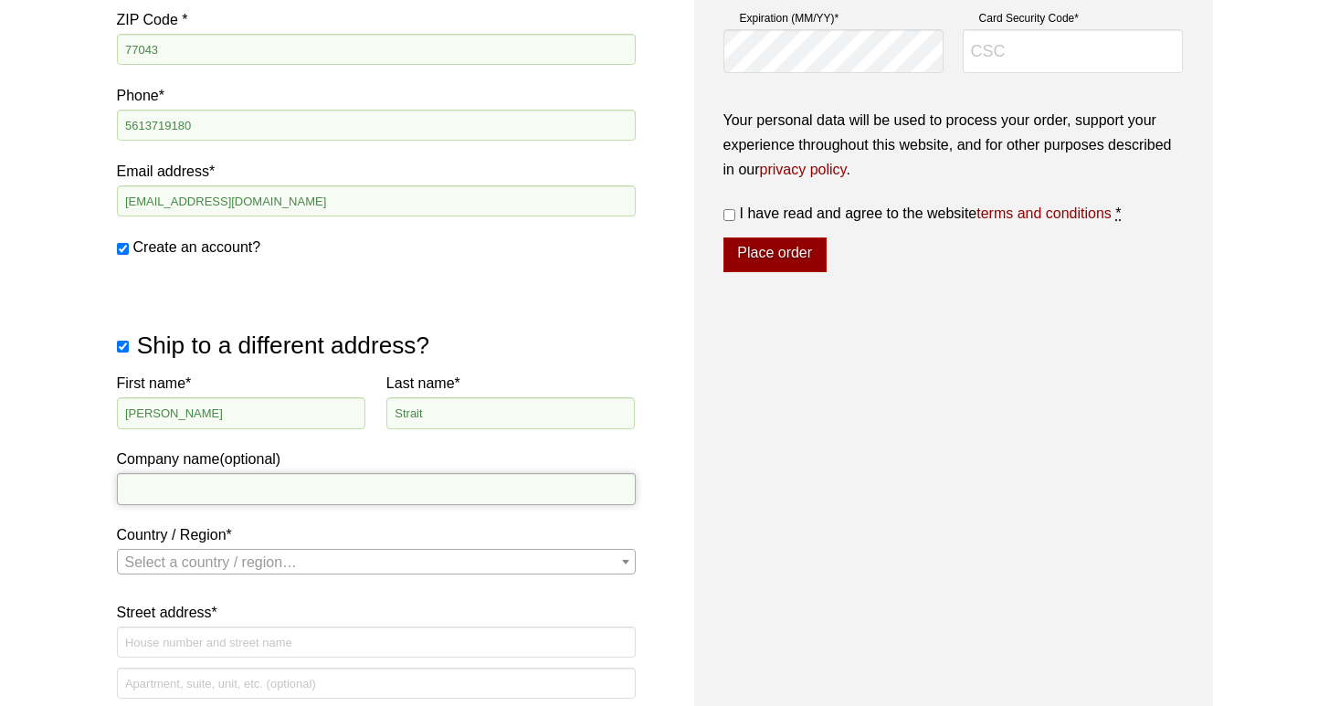
click at [224, 489] on input "Company name (optional)" at bounding box center [376, 488] width 519 height 31
type input "Birchtech Corp"
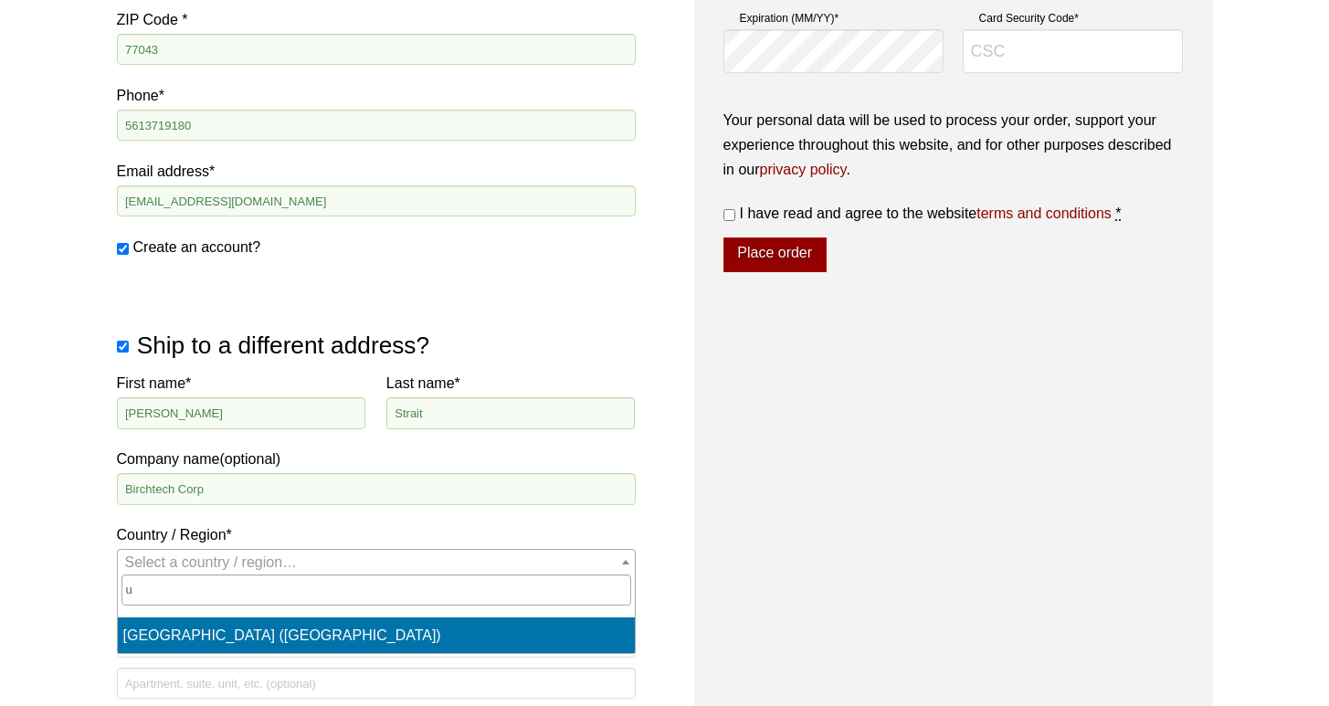
select select "US"
select select "TX"
select select "US"
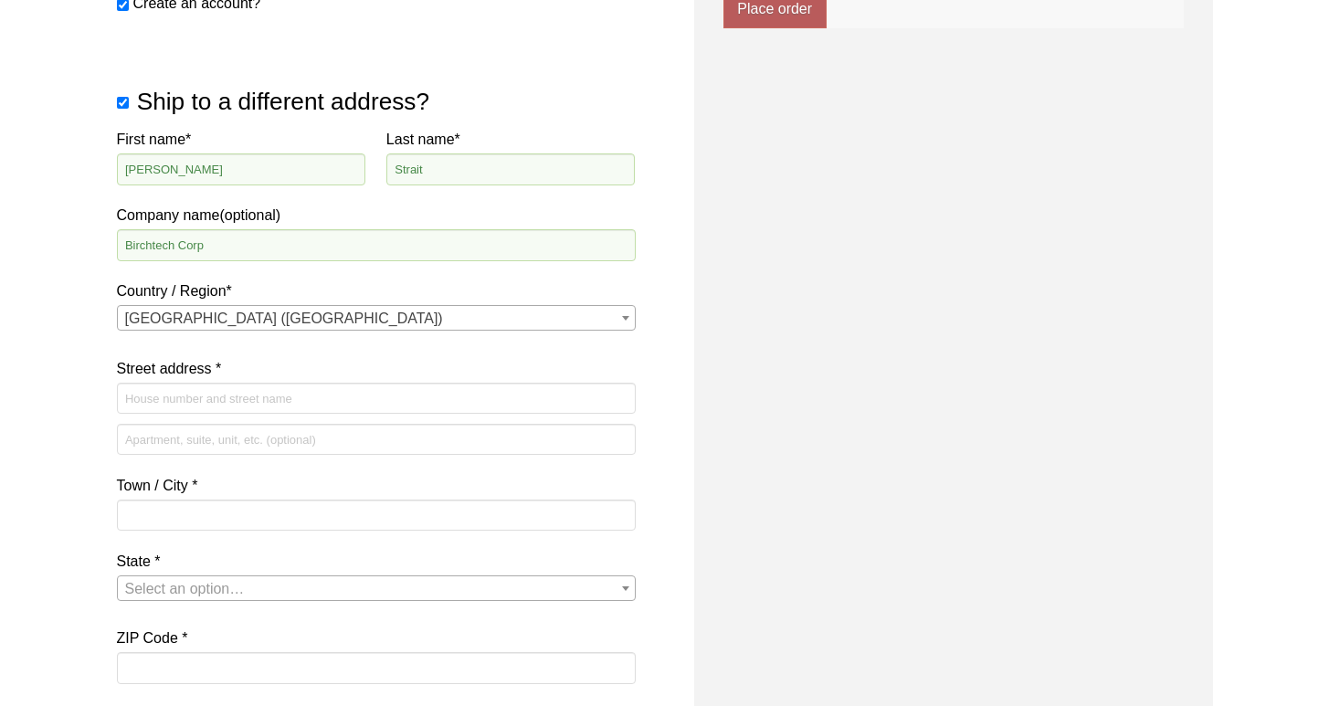
scroll to position [1186, 0]
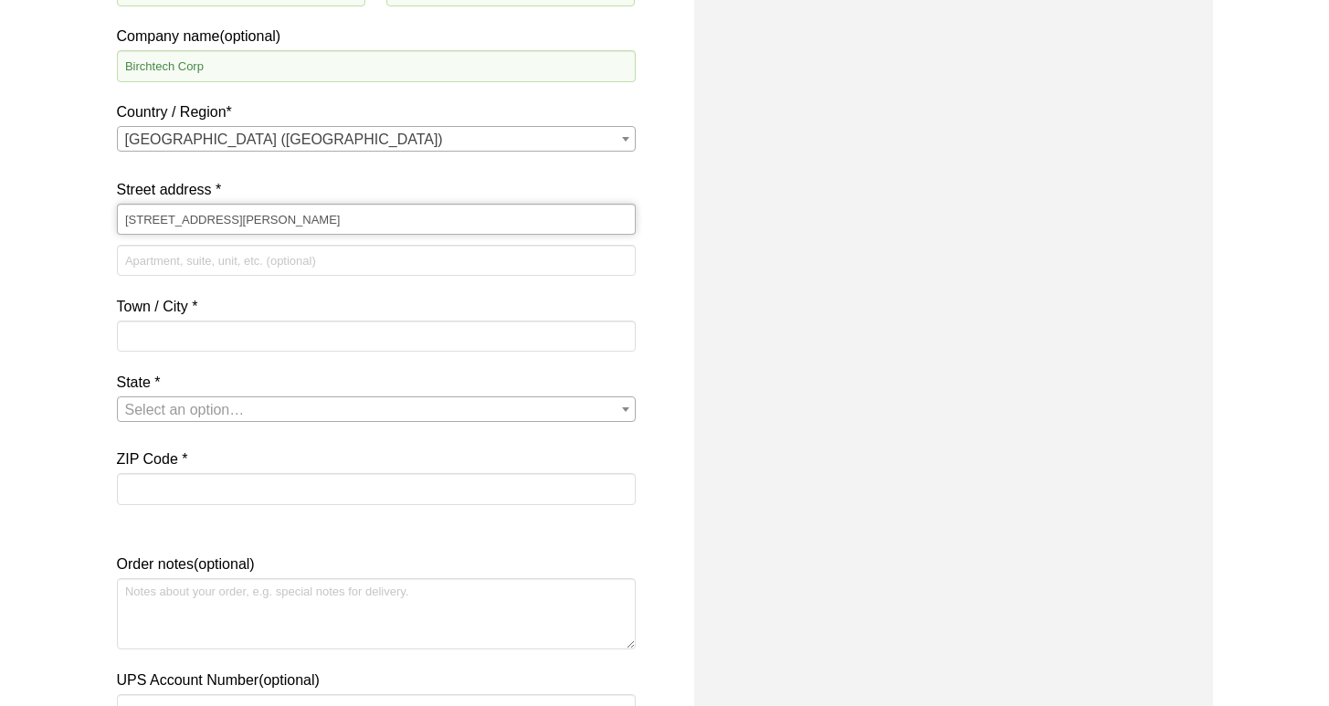
type input "1400 Fox Hill Rd"
type input "Ste 300"
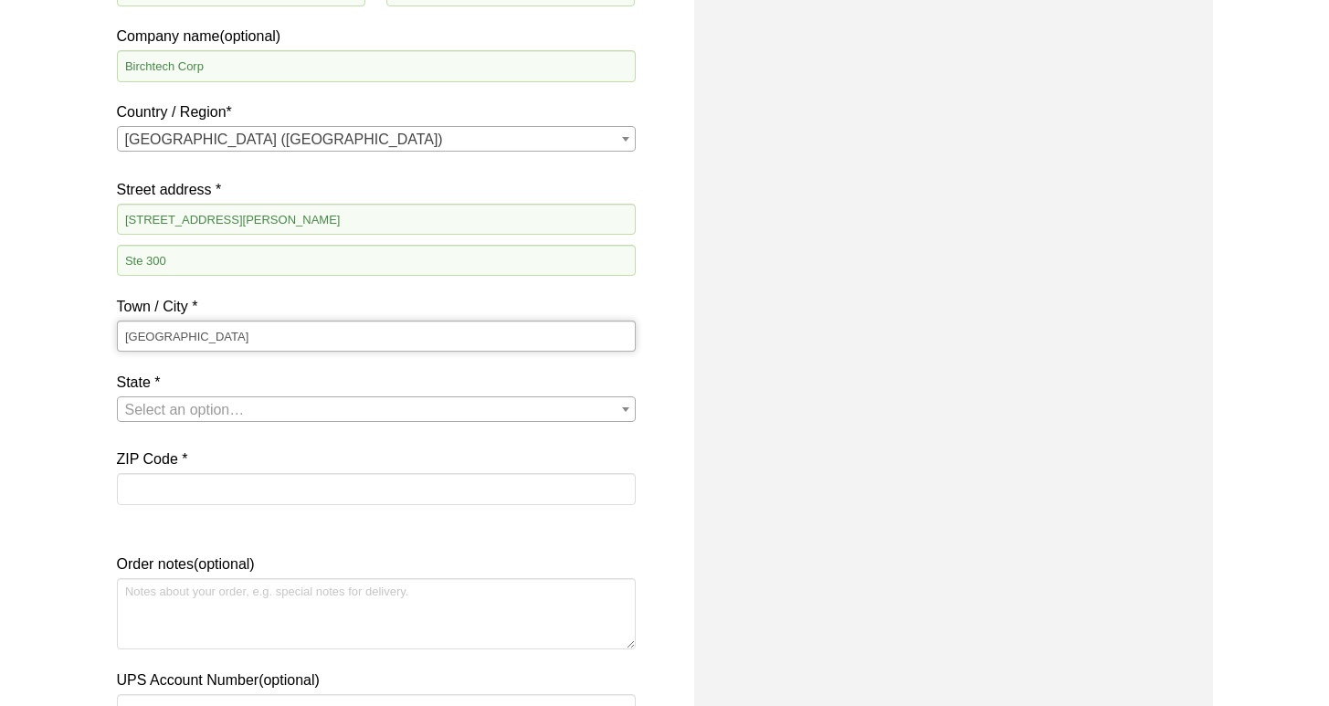
type input "State College"
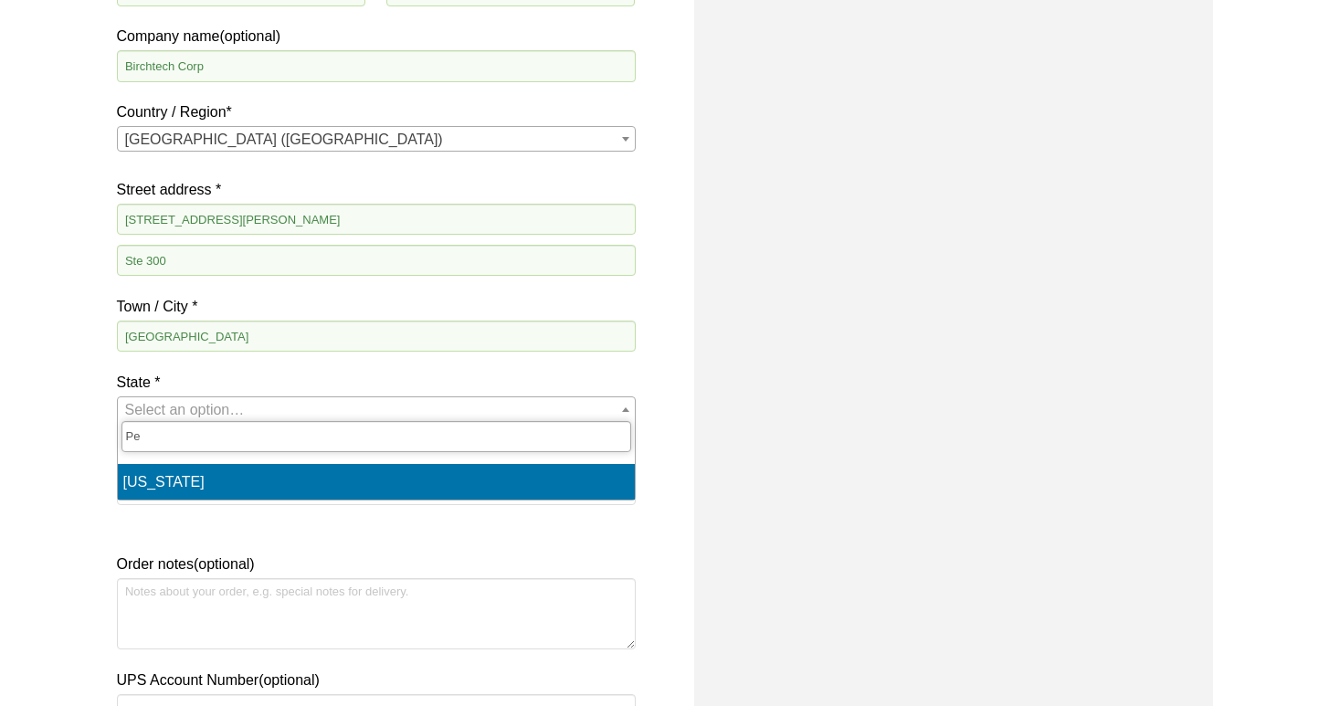
type input "Pe"
select select "PA"
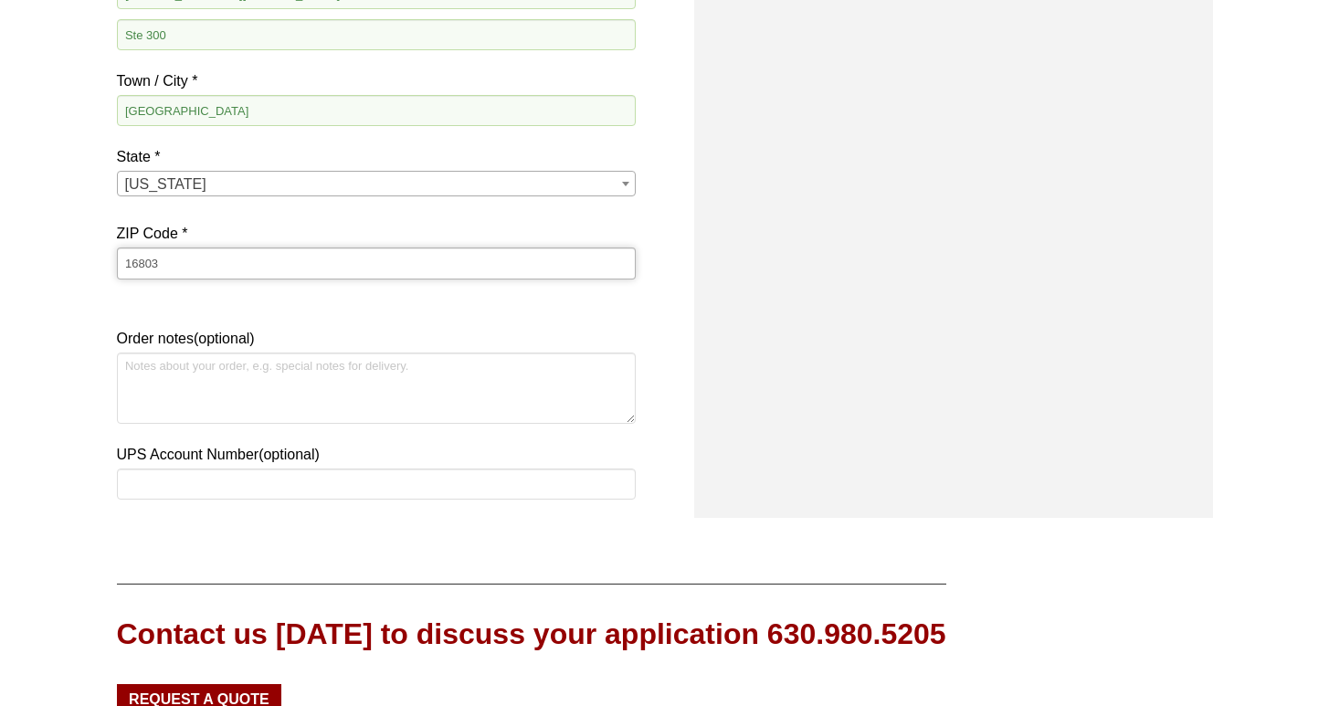
scroll to position [1523, 0]
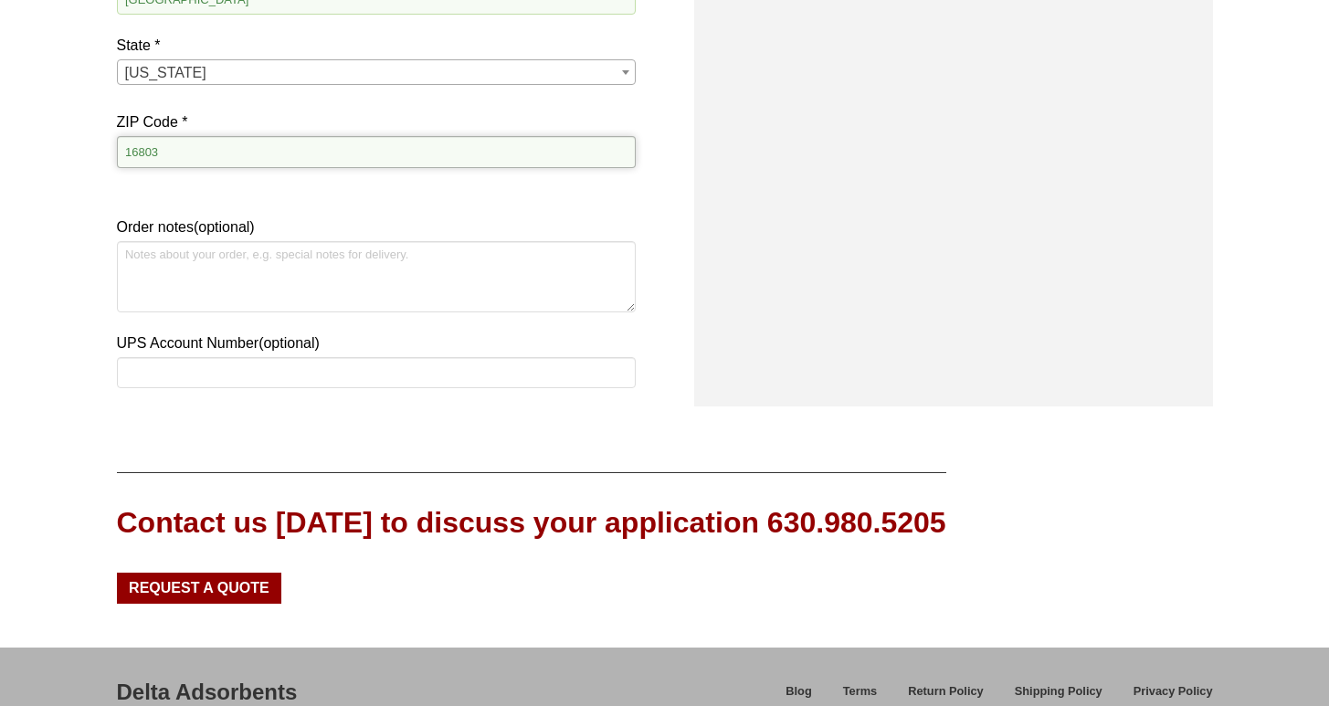
type input "16803"
click at [233, 361] on input "UPS Account Number (optional)" at bounding box center [376, 372] width 519 height 31
paste input "J3J898"
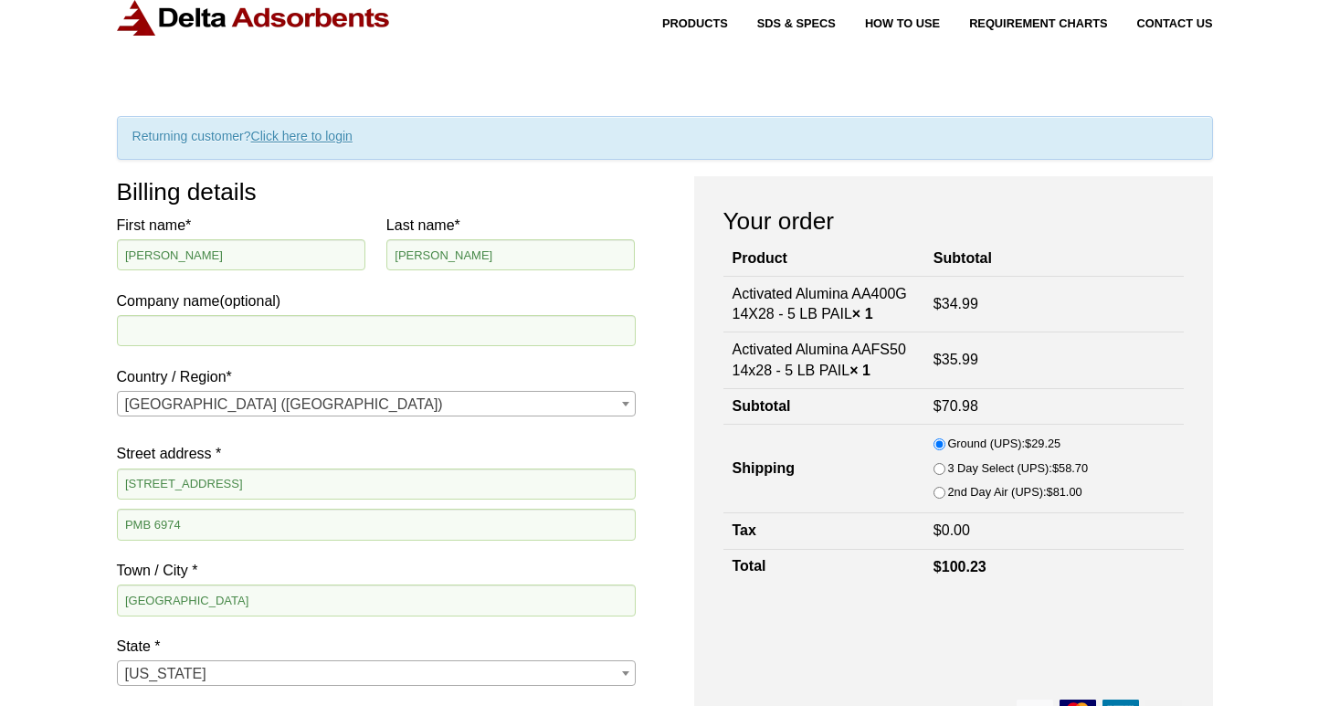
scroll to position [480, 0]
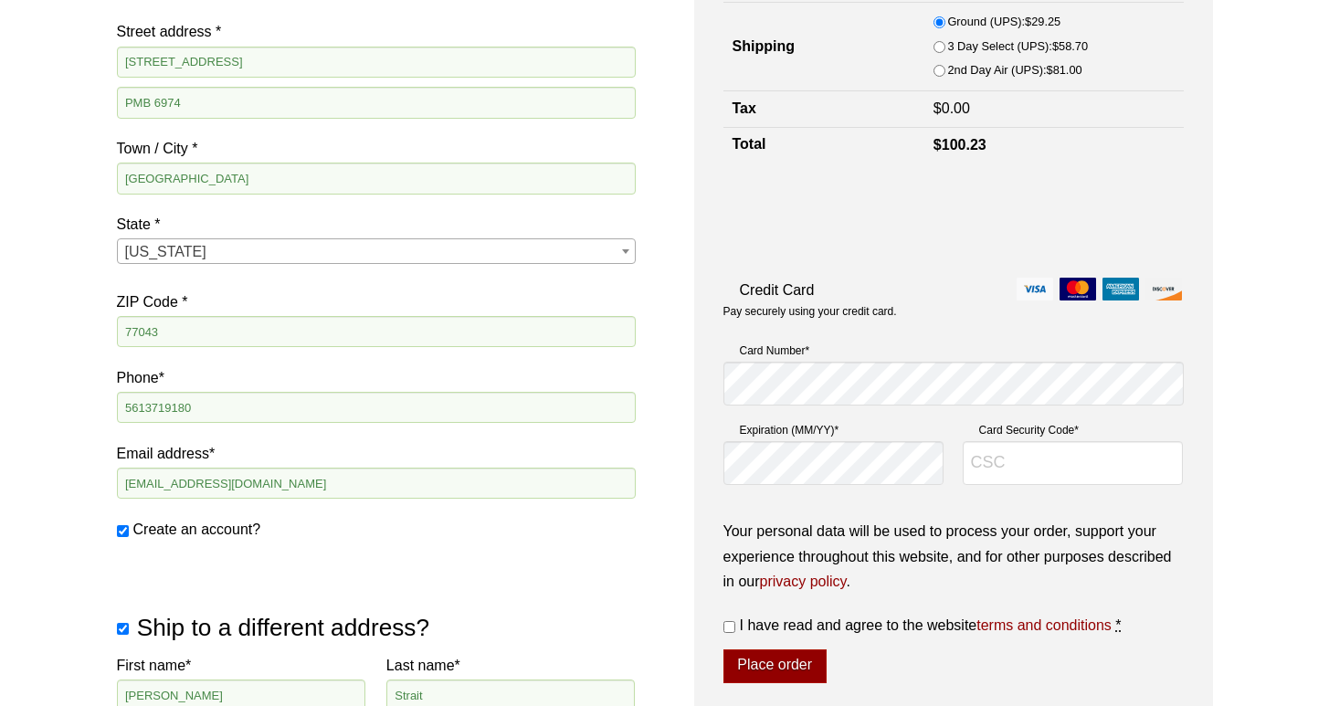
type input "J3J898"
type input "443"
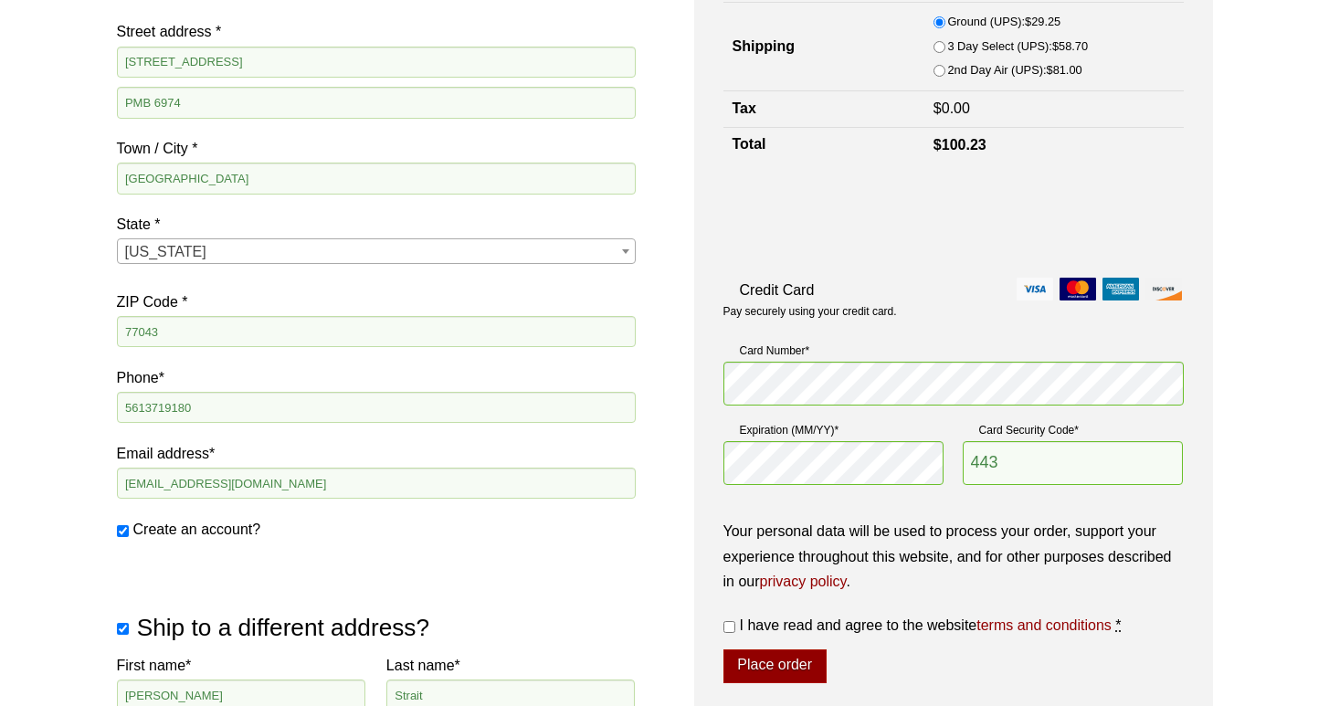
click at [732, 621] on input "I have read and agree to the website terms and conditions *" at bounding box center [729, 627] width 12 height 12
checkbox input "true"
click at [797, 660] on button "Place order" at bounding box center [774, 666] width 103 height 35
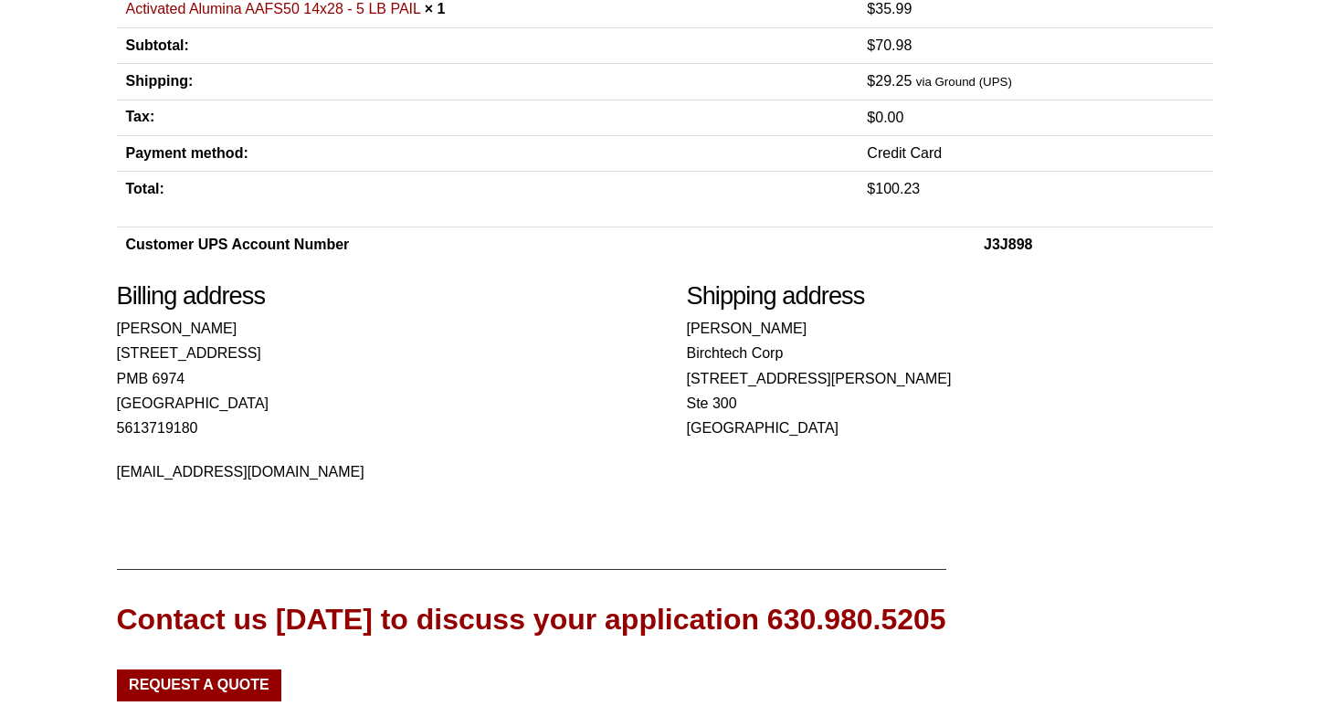
scroll to position [640, 0]
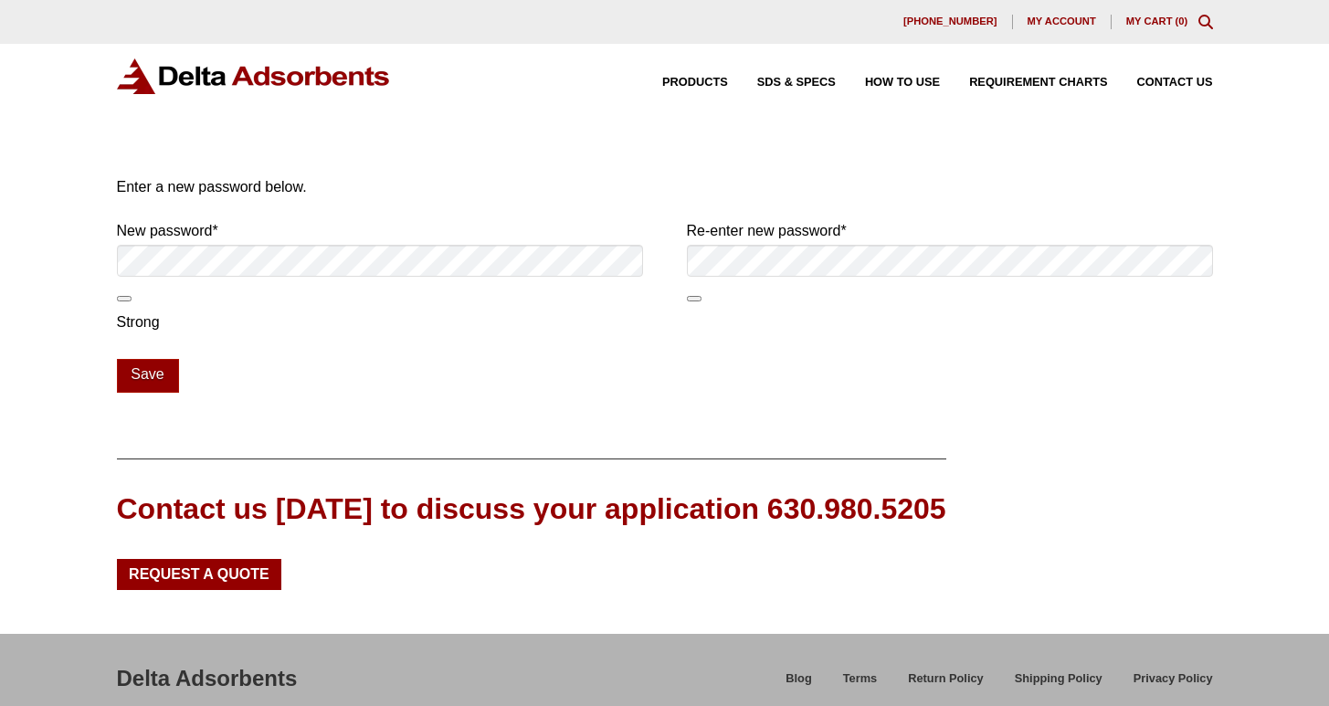
click at [124, 301] on button "Show password" at bounding box center [124, 298] width 15 height 5
click at [695, 297] on button "Show password" at bounding box center [694, 298] width 15 height 5
click at [170, 381] on button "Save" at bounding box center [148, 376] width 62 height 35
